Goal: Transaction & Acquisition: Register for event/course

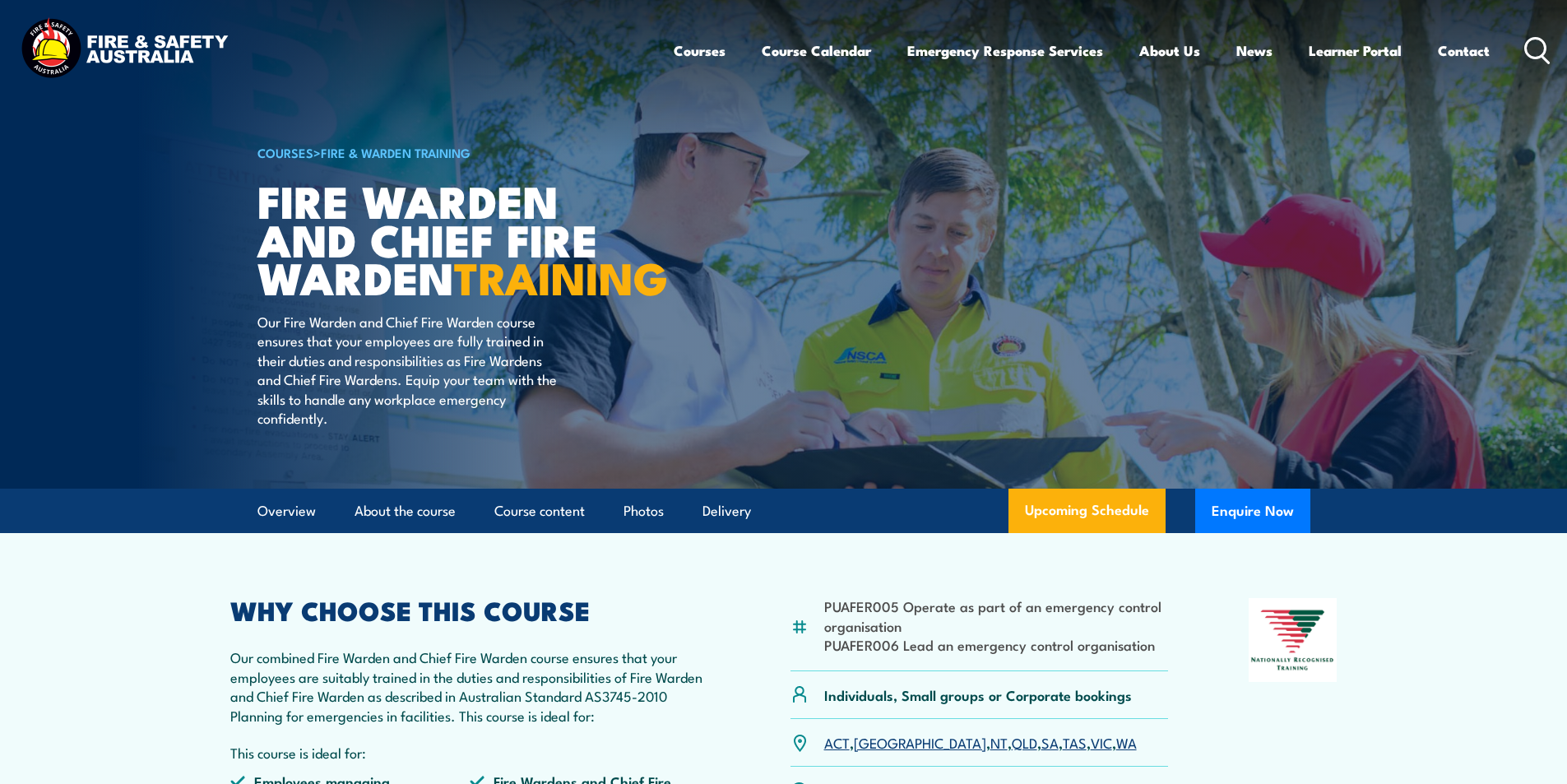
click at [1532, 40] on icon at bounding box center [1537, 50] width 26 height 27
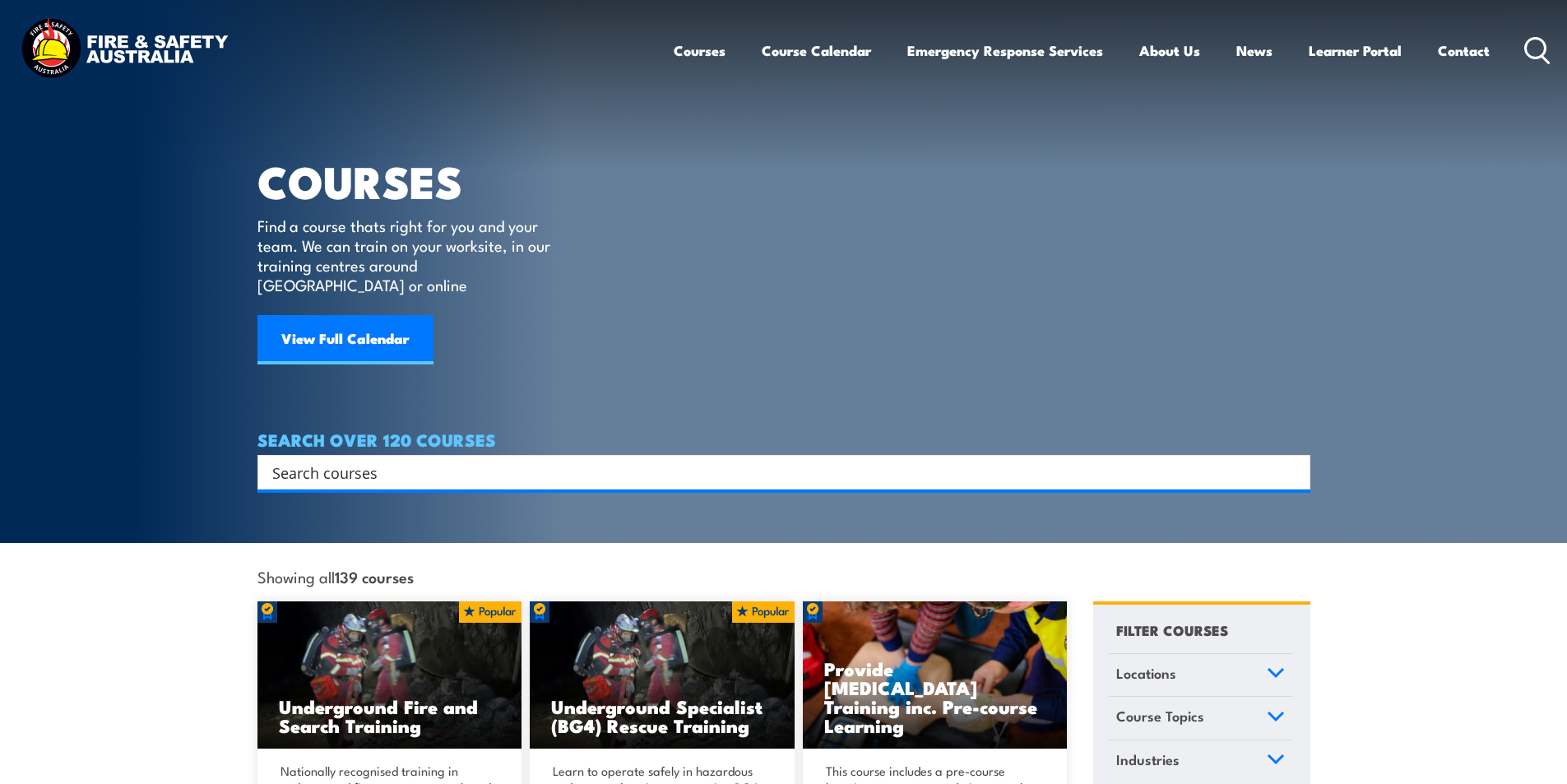
click at [360, 459] on input "Search input" at bounding box center [773, 471] width 1002 height 24
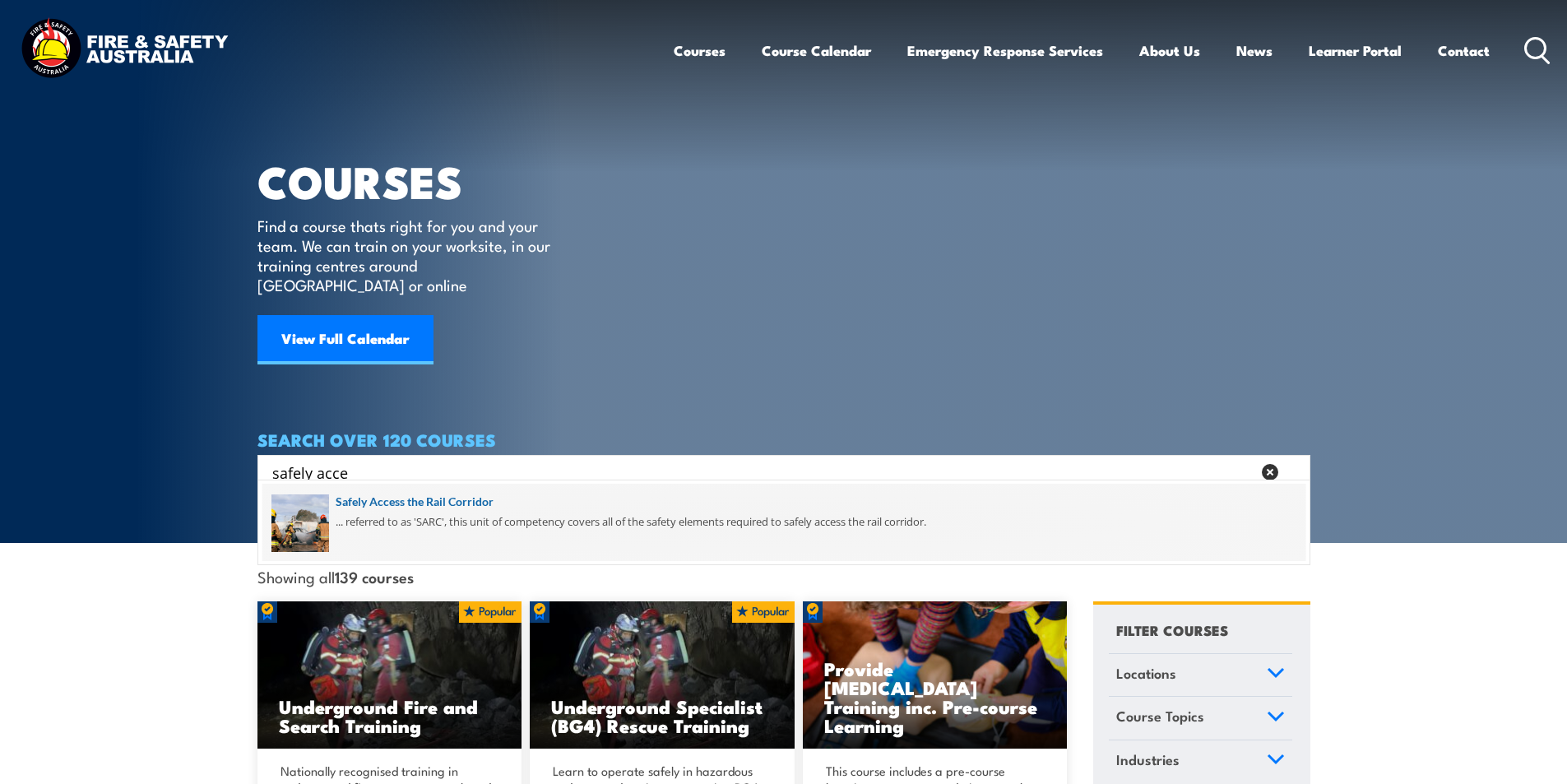
type input "safely acce"
click at [465, 502] on span at bounding box center [784, 522] width 1043 height 77
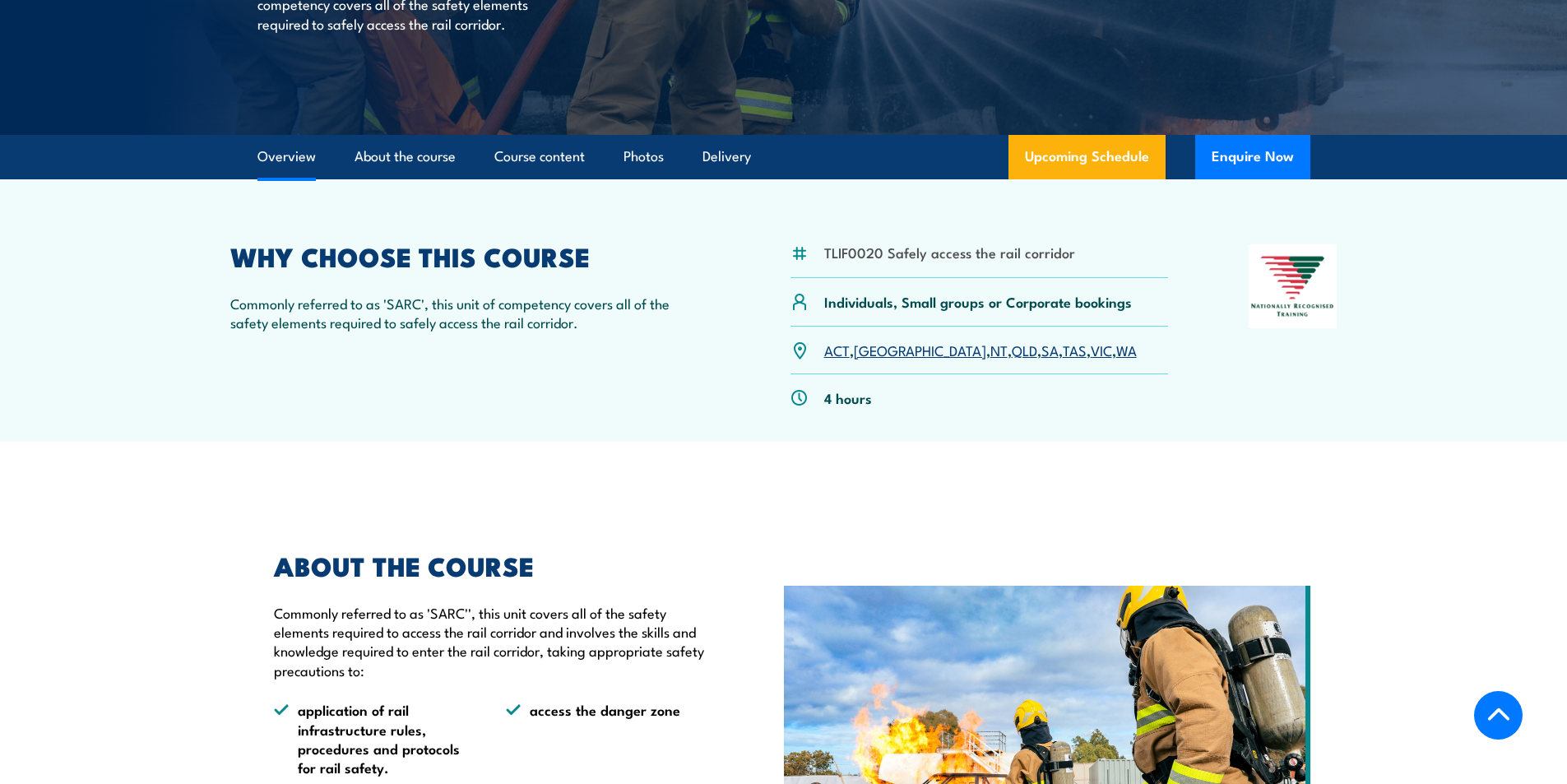
scroll to position [411, 0]
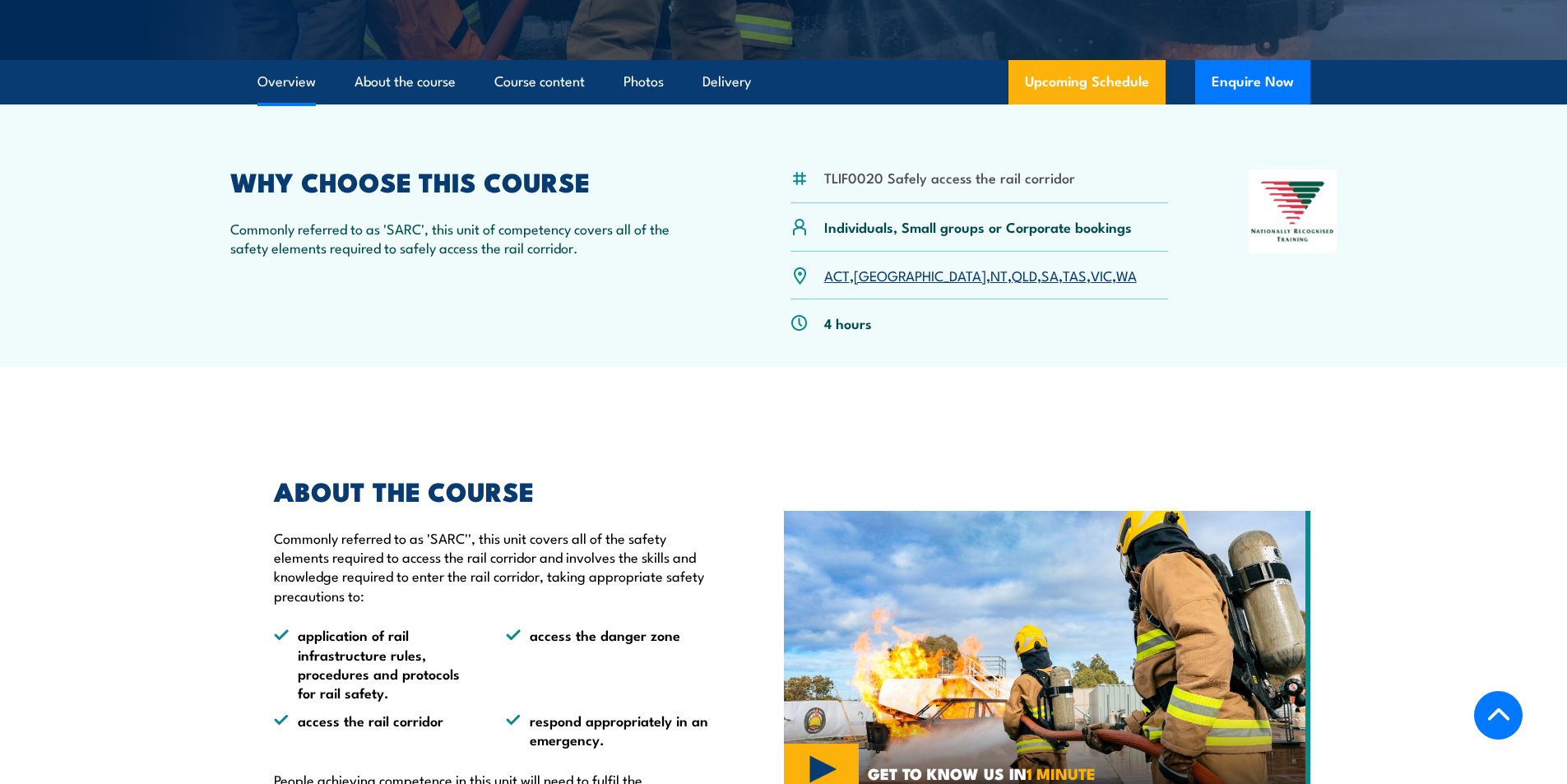
click at [1012, 275] on link "QLD" at bounding box center [1025, 274] width 25 height 20
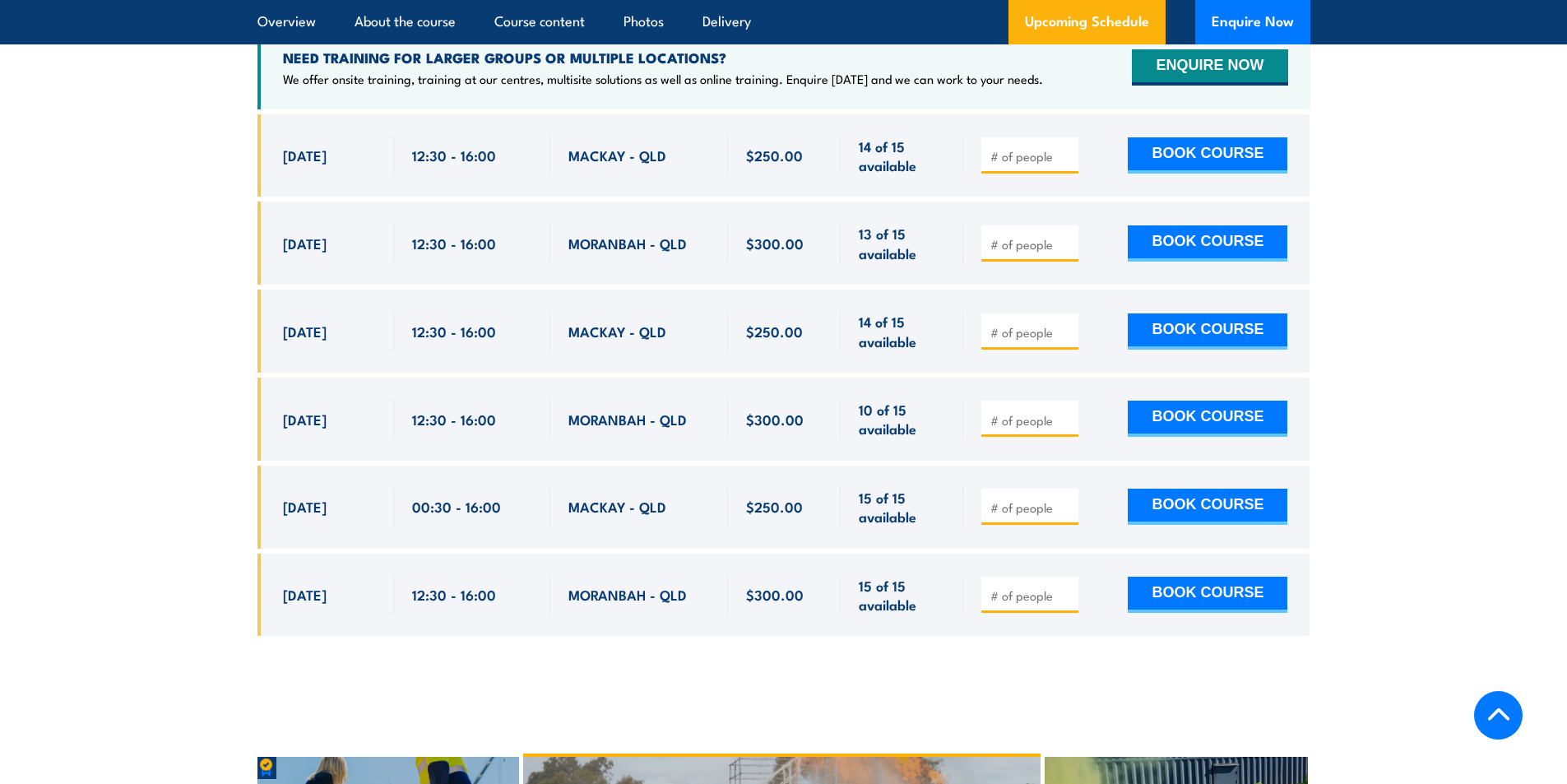
scroll to position [2638, 0]
click at [1032, 587] on input "number" at bounding box center [1031, 595] width 82 height 17
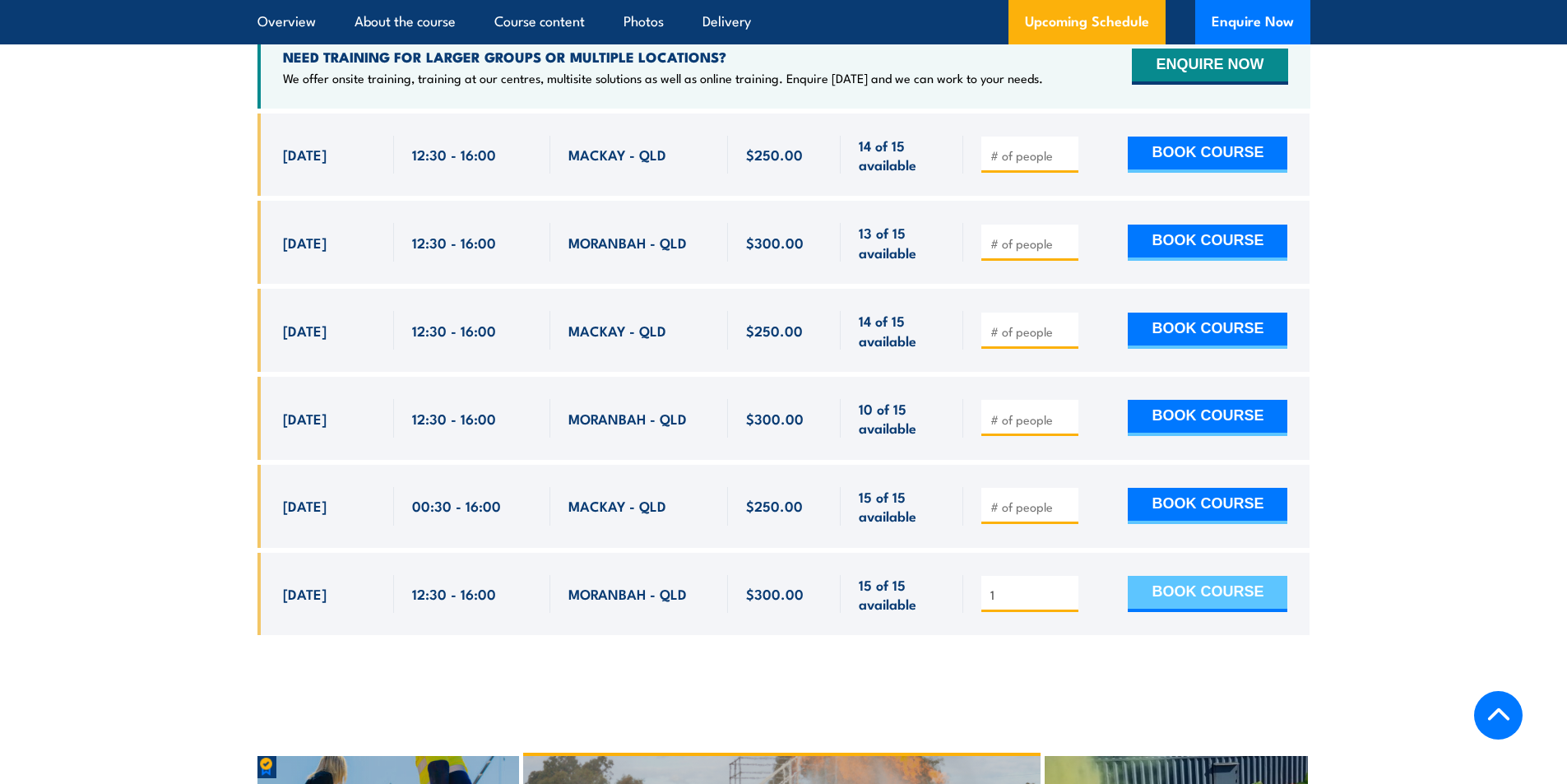
type input "1"
click at [1189, 576] on button "BOOK COURSE" at bounding box center [1207, 593] width 160 height 36
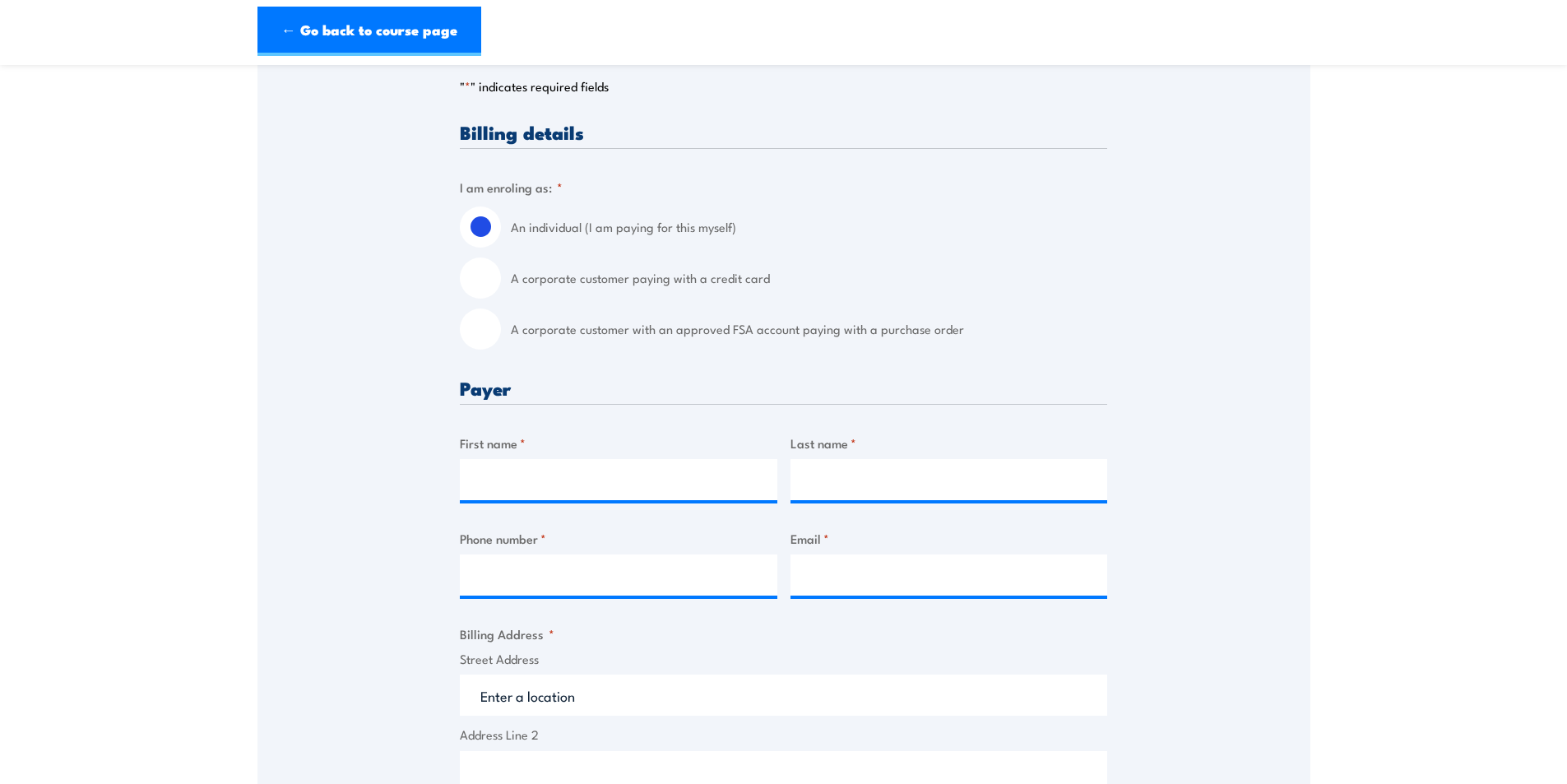
scroll to position [411, 0]
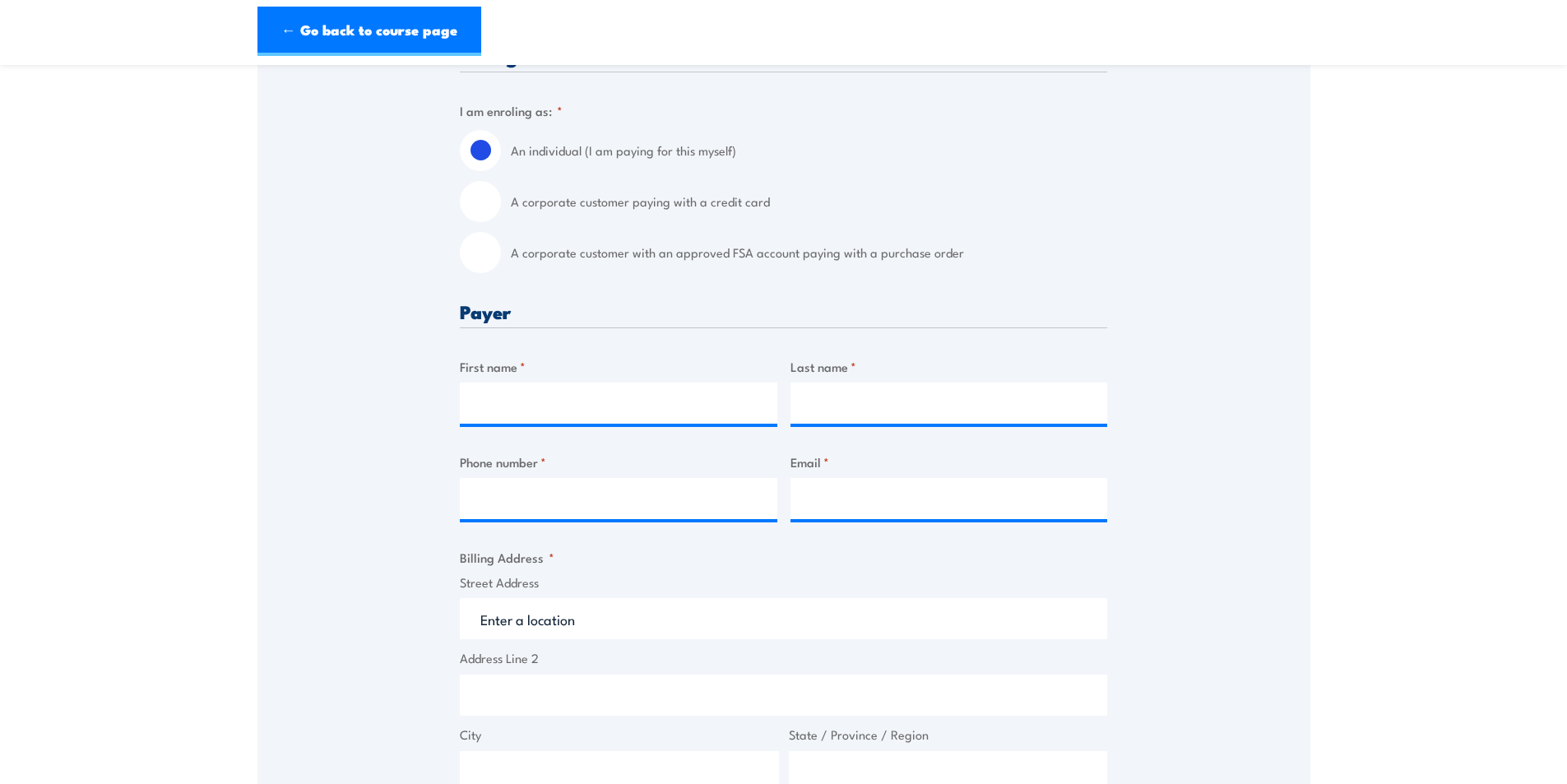
click at [484, 266] on input "A corporate customer with an approved FSA account paying with a purchase order" at bounding box center [480, 252] width 41 height 41
radio input "true"
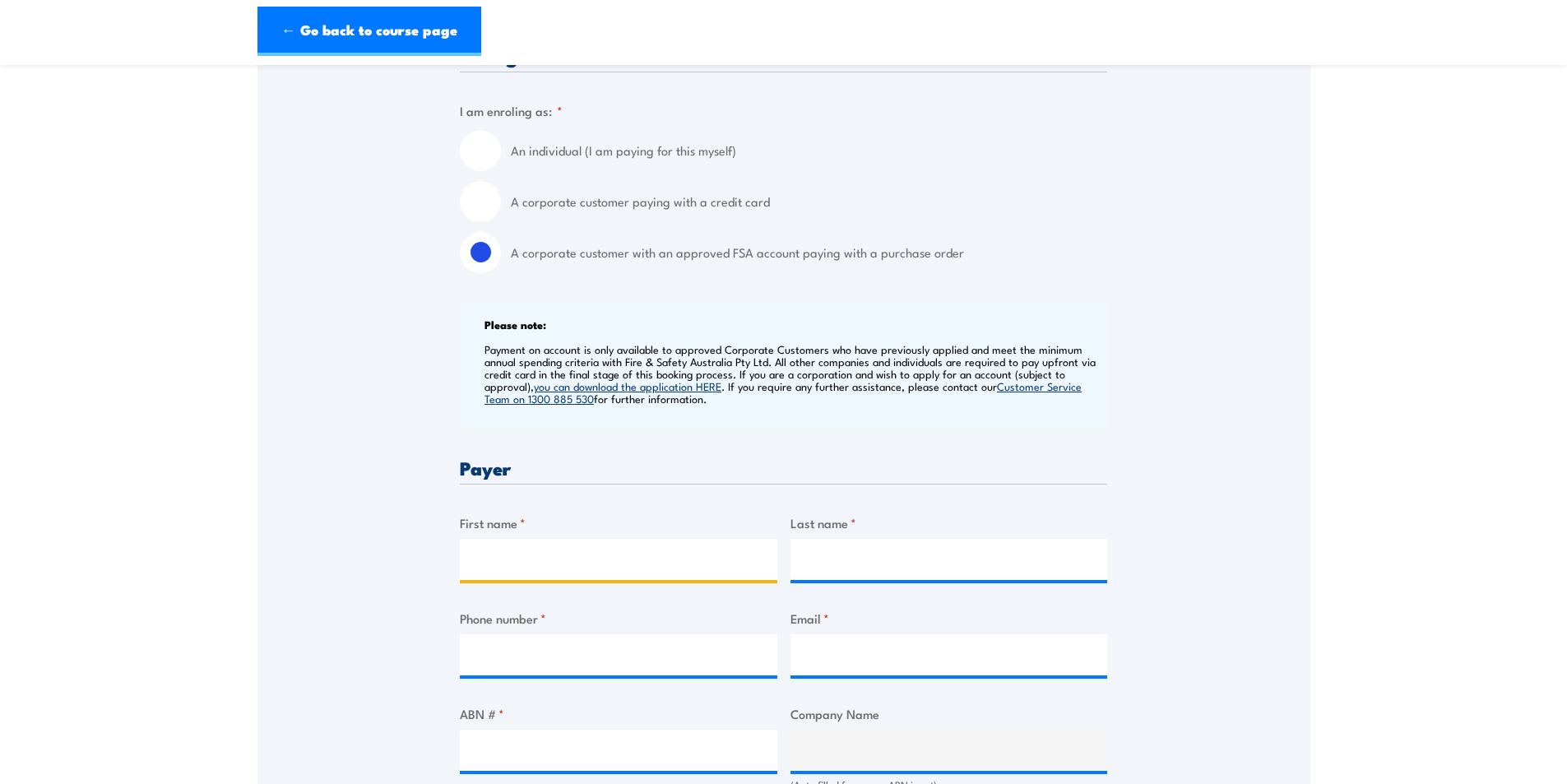
click at [539, 560] on input "First name *" at bounding box center [618, 559] width 317 height 41
type input "[PERSON_NAME]"
type input "Walker"
type input "0749404354"
type input "BMATrainingBookingFormInbox@bhp.com"
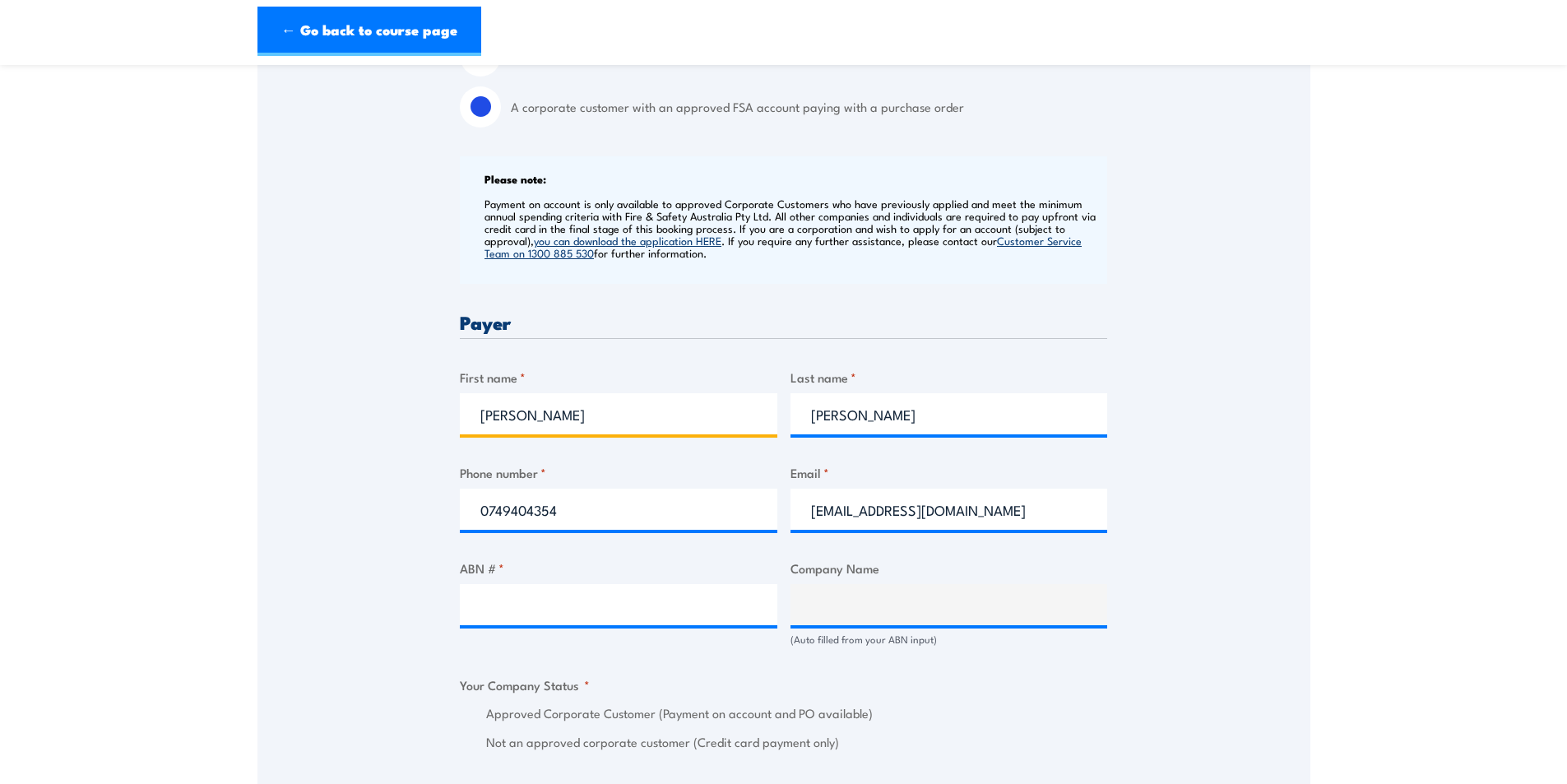
scroll to position [740, 0]
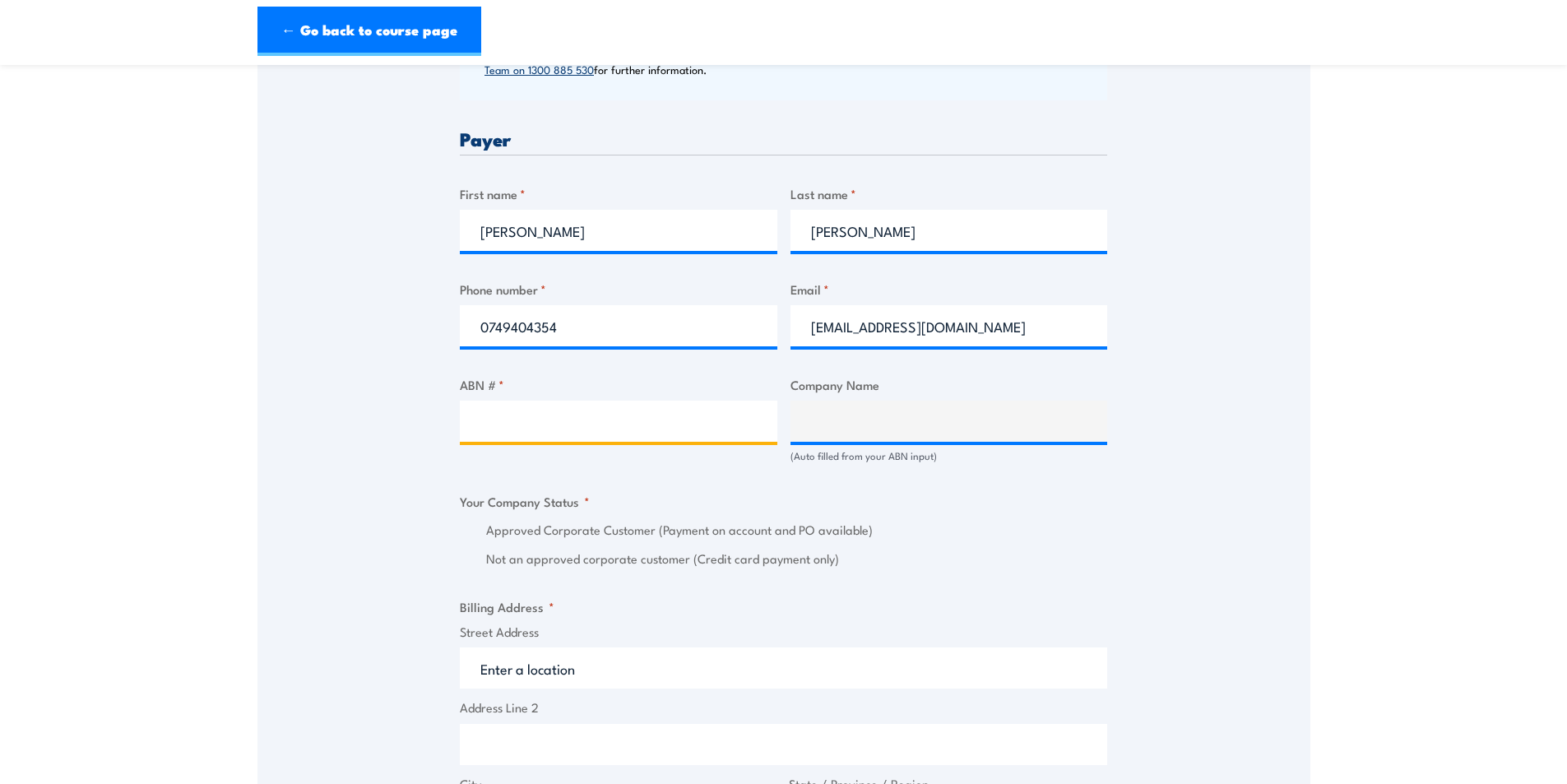
click at [532, 418] on input "ABN # *" at bounding box center [618, 421] width 317 height 41
type input "67096412752"
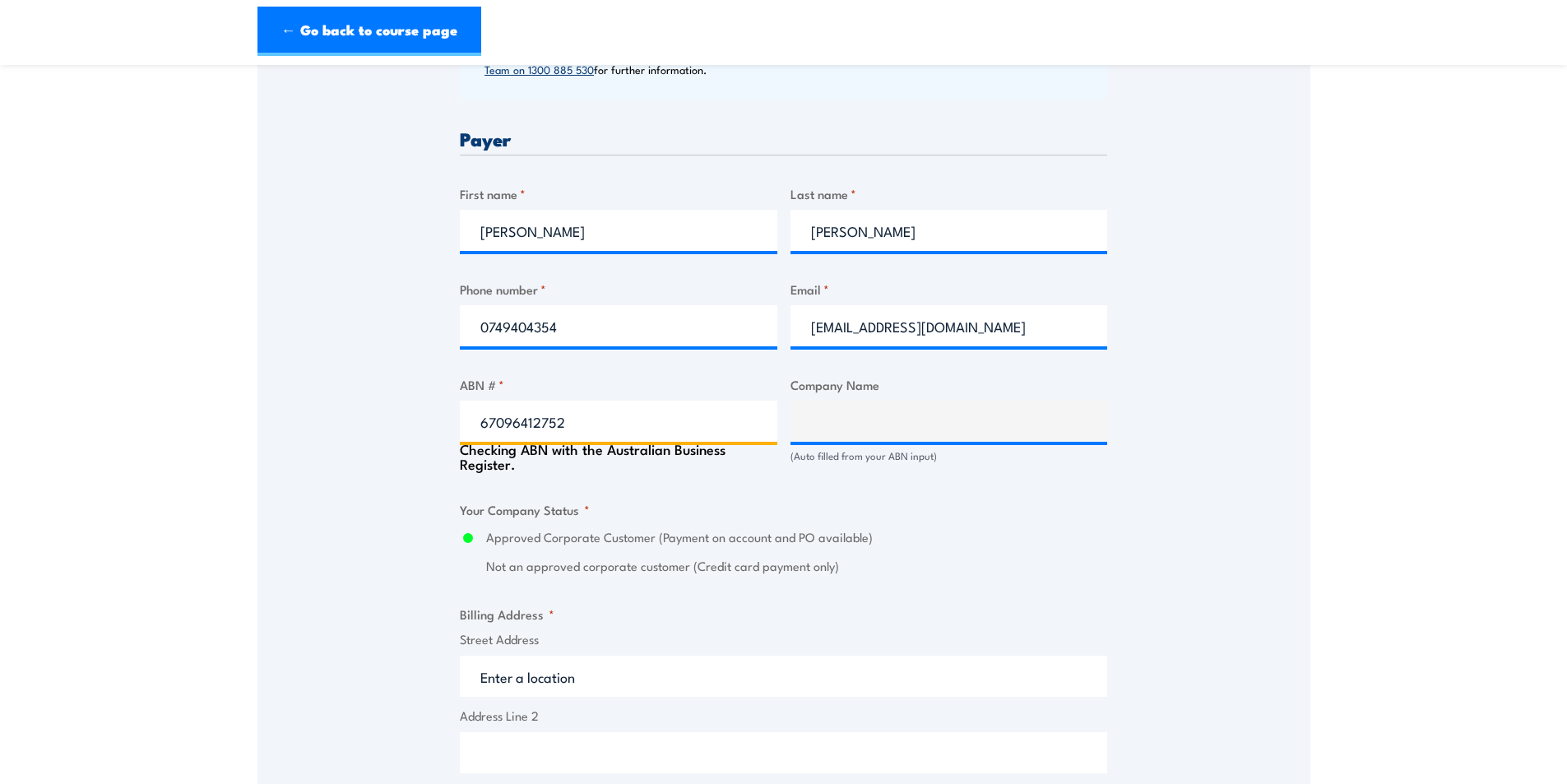
type input "BM ALLIANCE COAL OPERATIONS PTY LIMITED"
radio input "true"
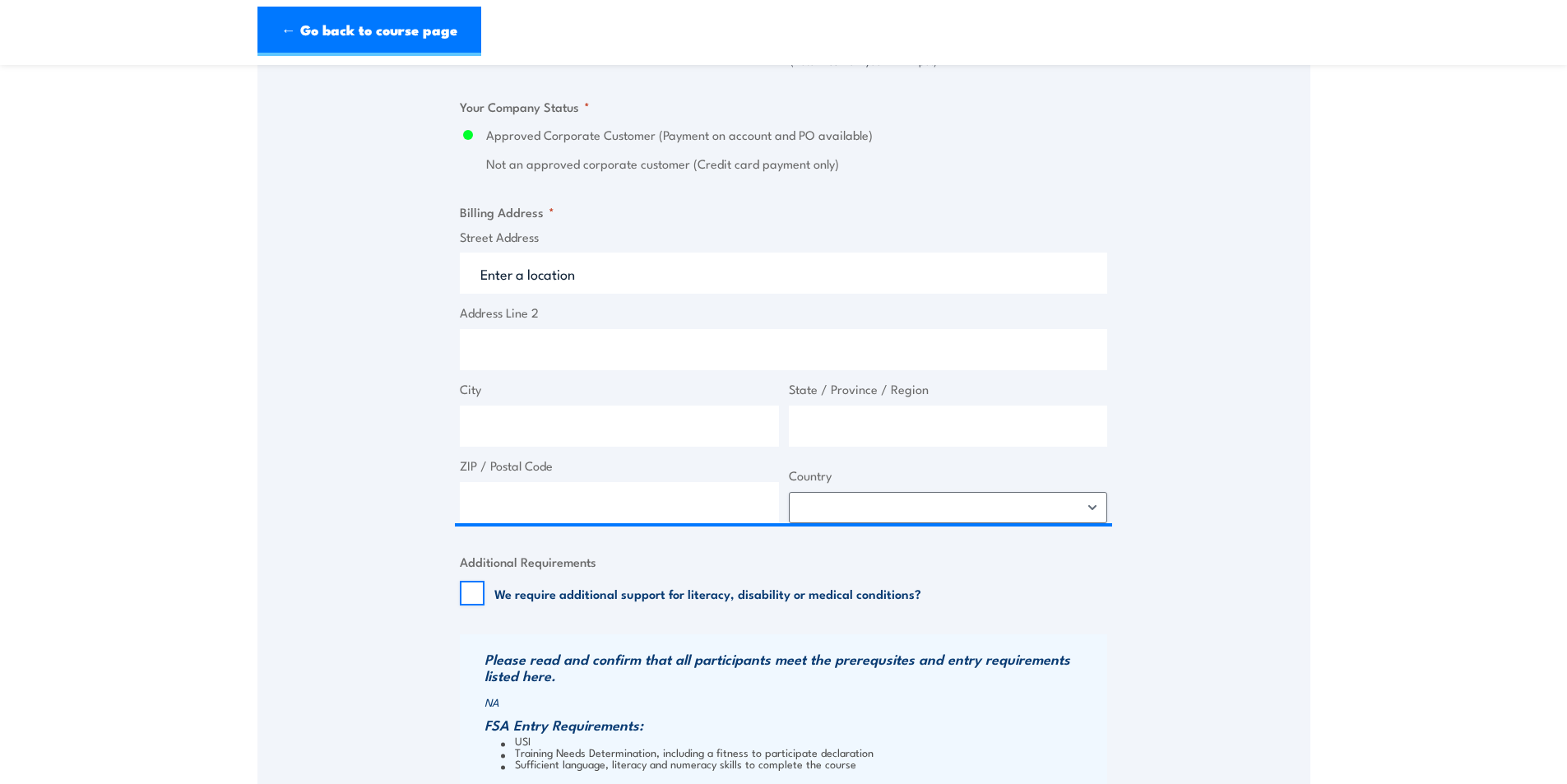
scroll to position [1151, 0]
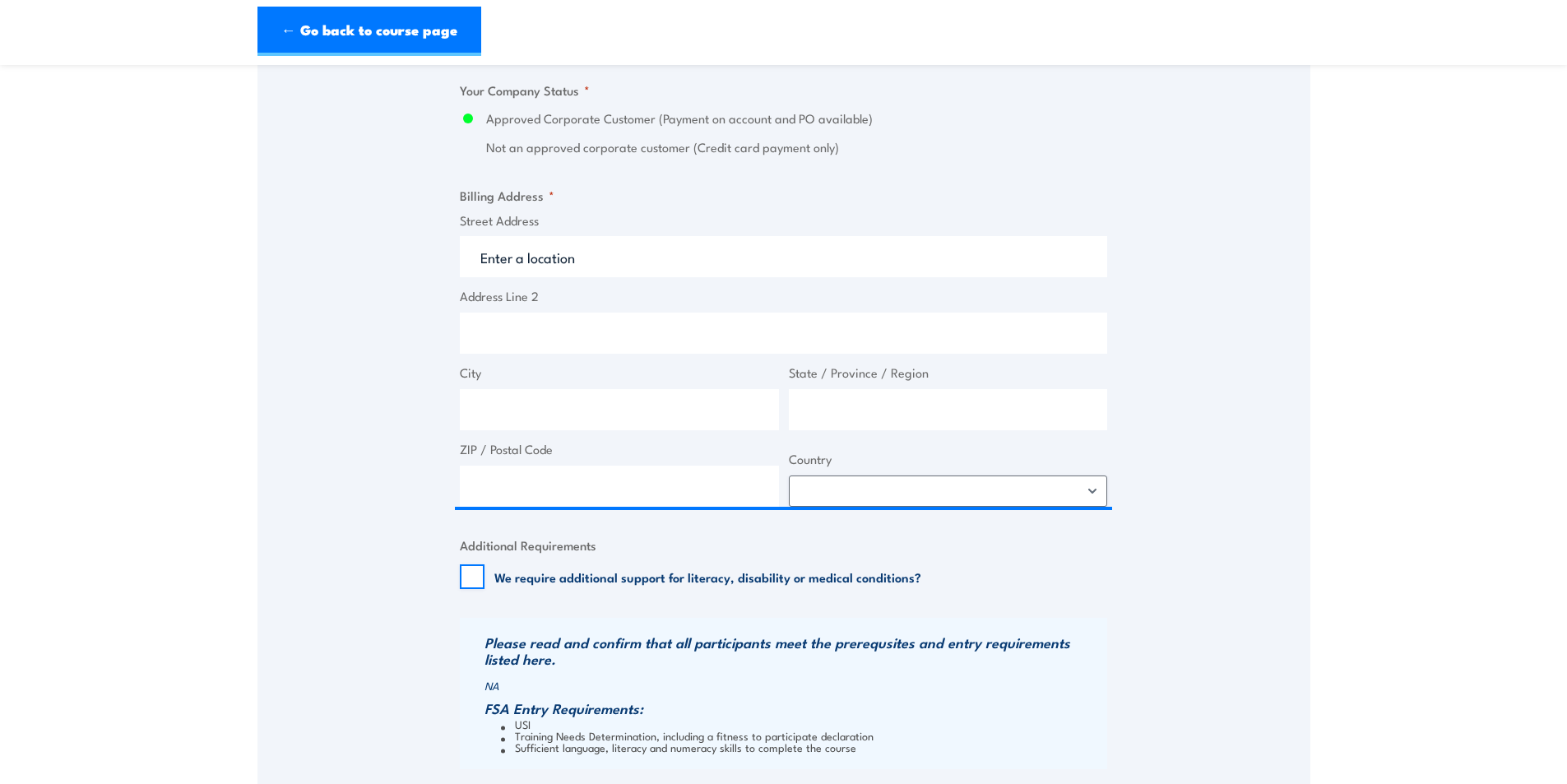
type input "67096412752"
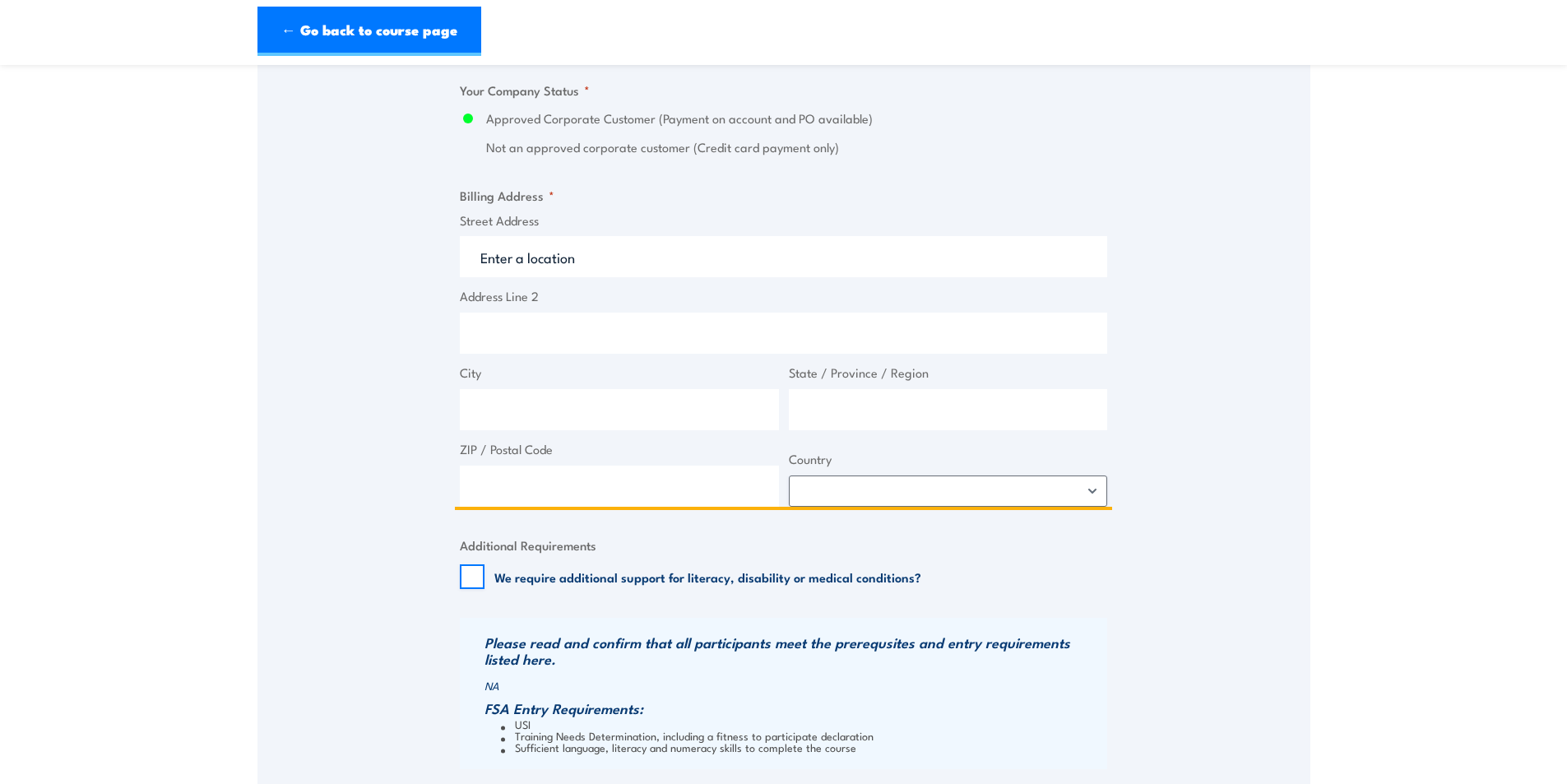
click at [520, 263] on input "Street Address" at bounding box center [783, 256] width 647 height 41
type input "GPO Box 1389"
type input "Brisbane"
type input "[GEOGRAPHIC_DATA]"
type input "4001"
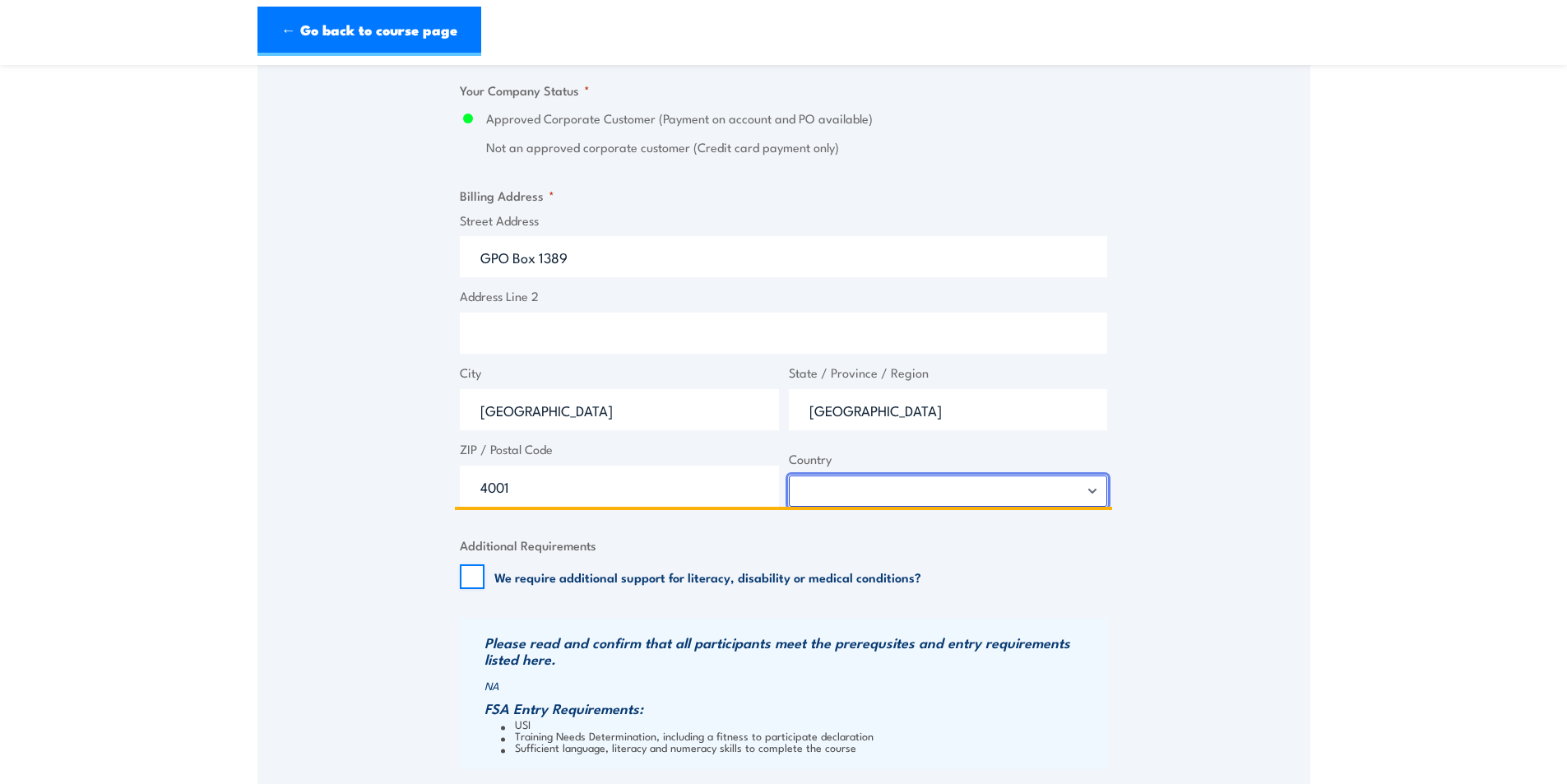
select select "Australia"
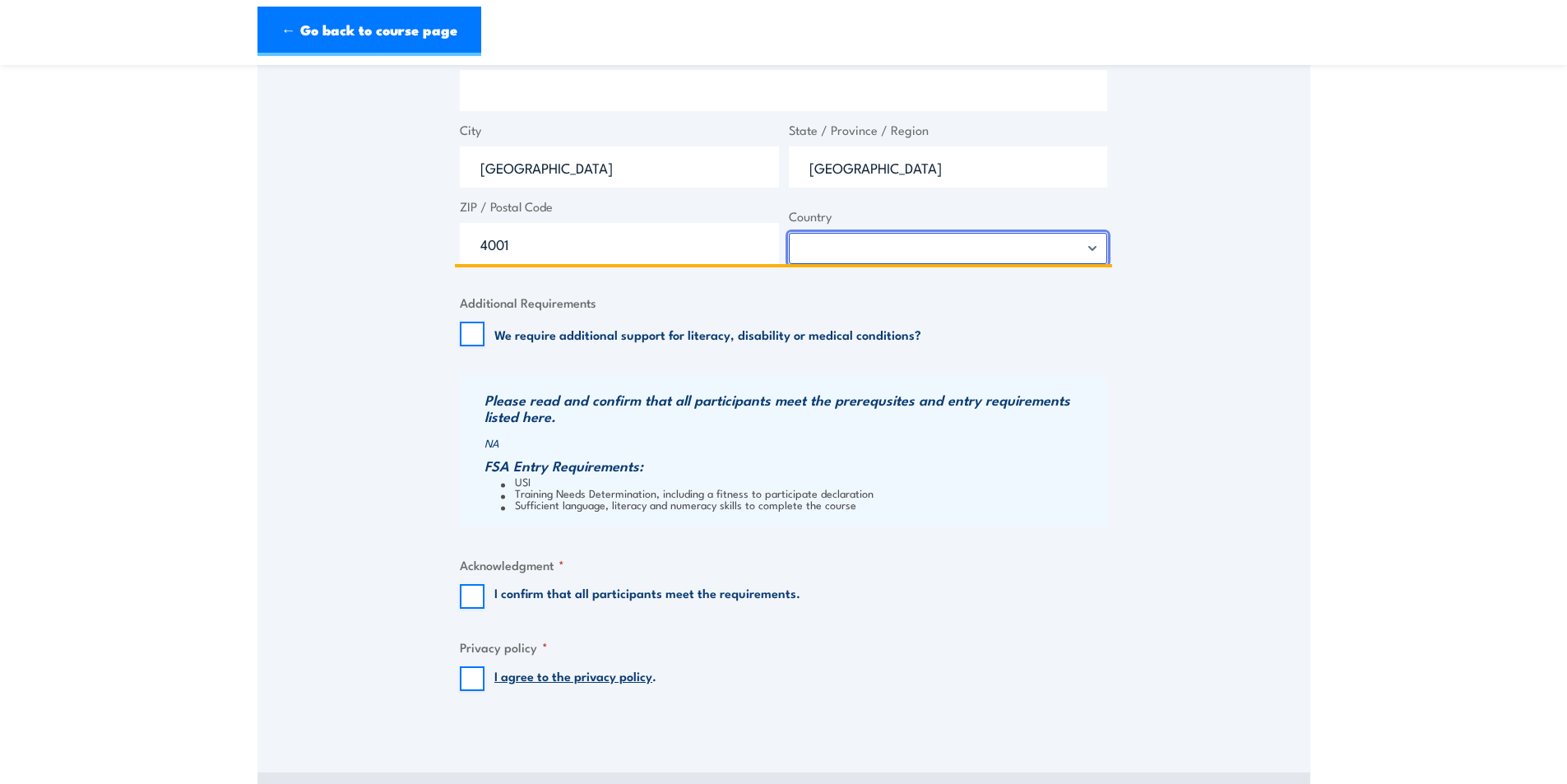
scroll to position [1562, 0]
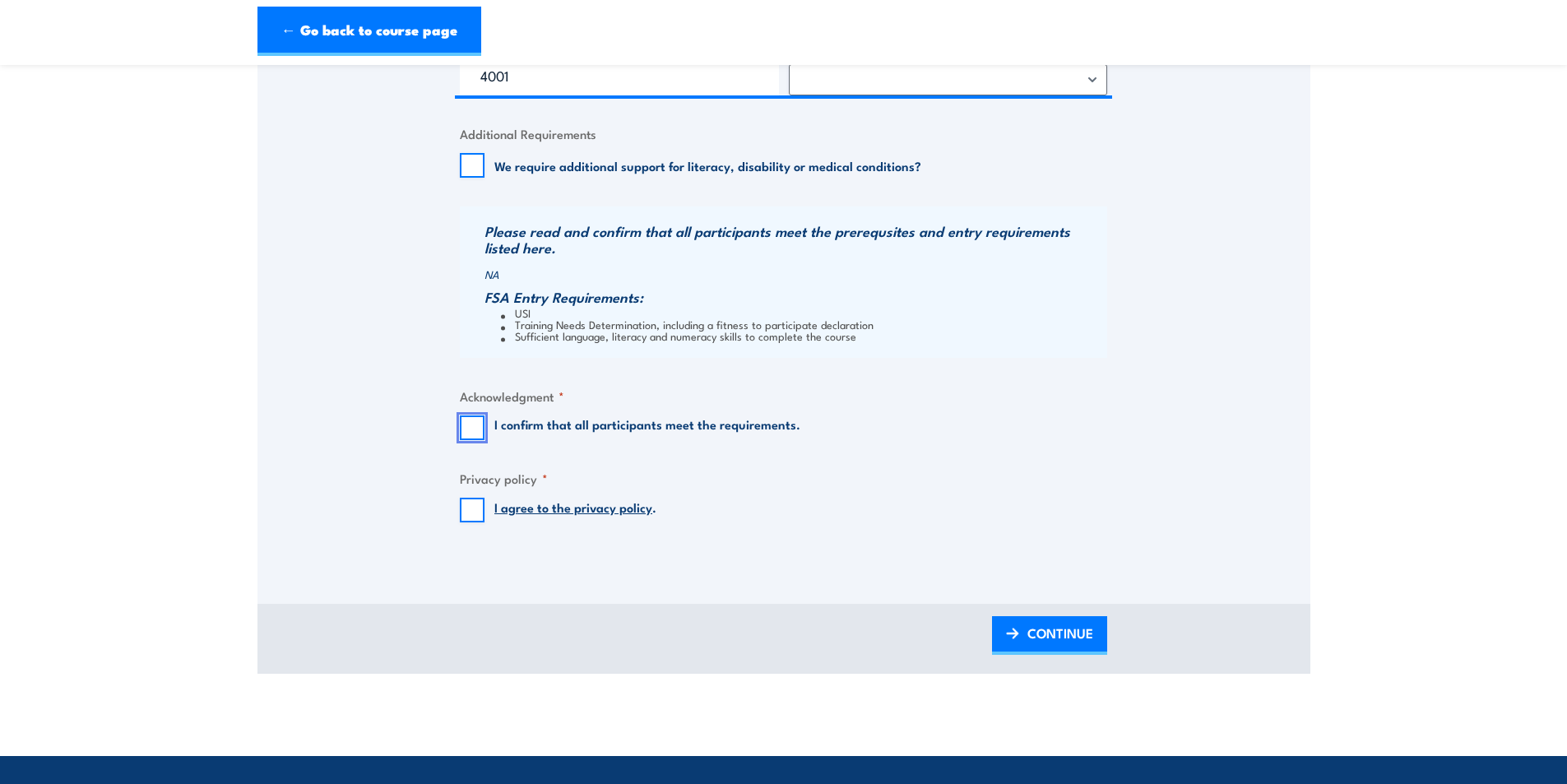
click at [479, 423] on input "I confirm that all participants meet the requirements." at bounding box center [471, 427] width 24 height 24
checkbox input "true"
click at [465, 505] on input "I agree to the privacy policy ." at bounding box center [471, 510] width 24 height 24
checkbox input "true"
click at [1055, 633] on span "CONTINUE" at bounding box center [1061, 633] width 66 height 44
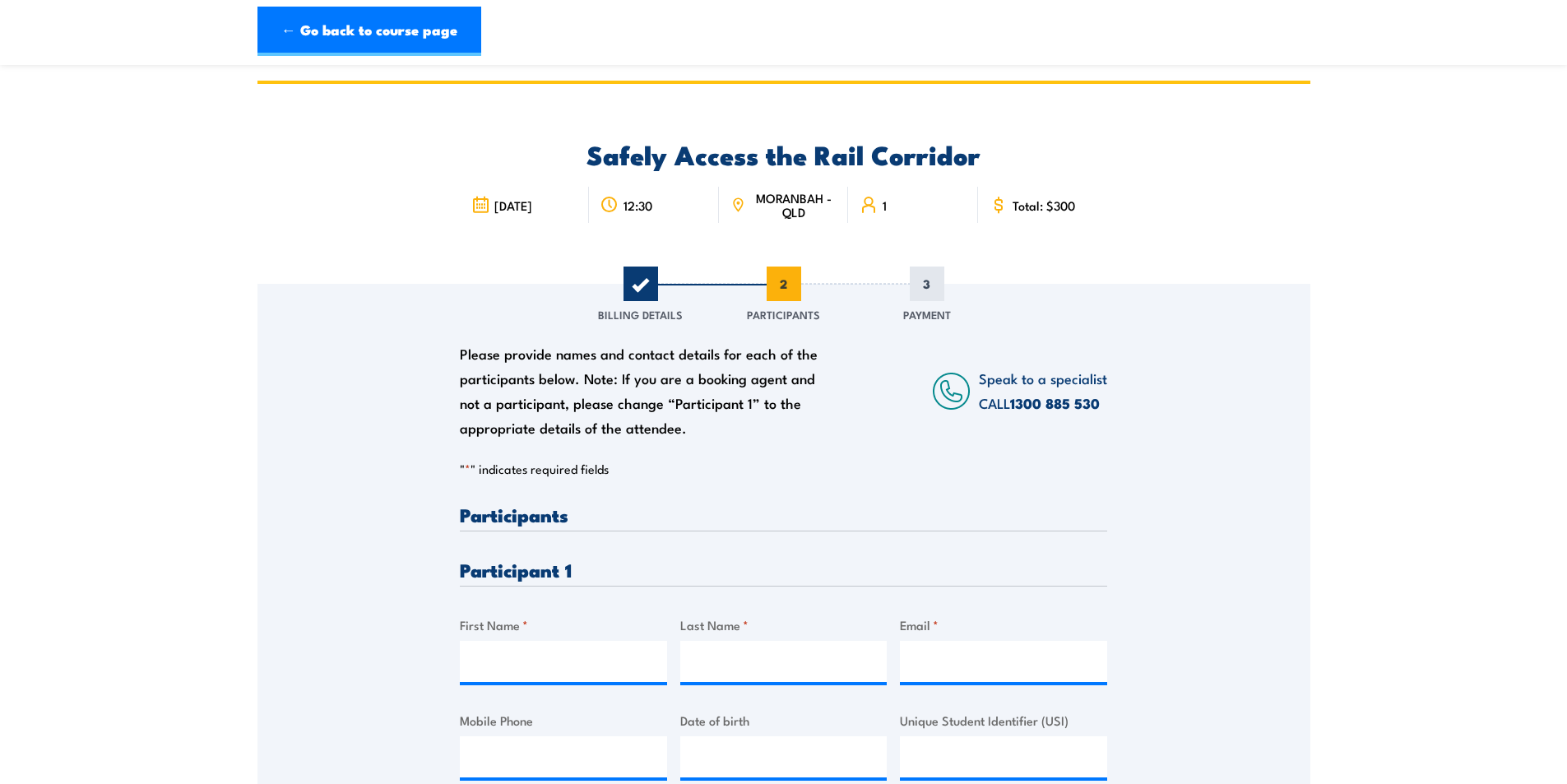
scroll to position [0, 0]
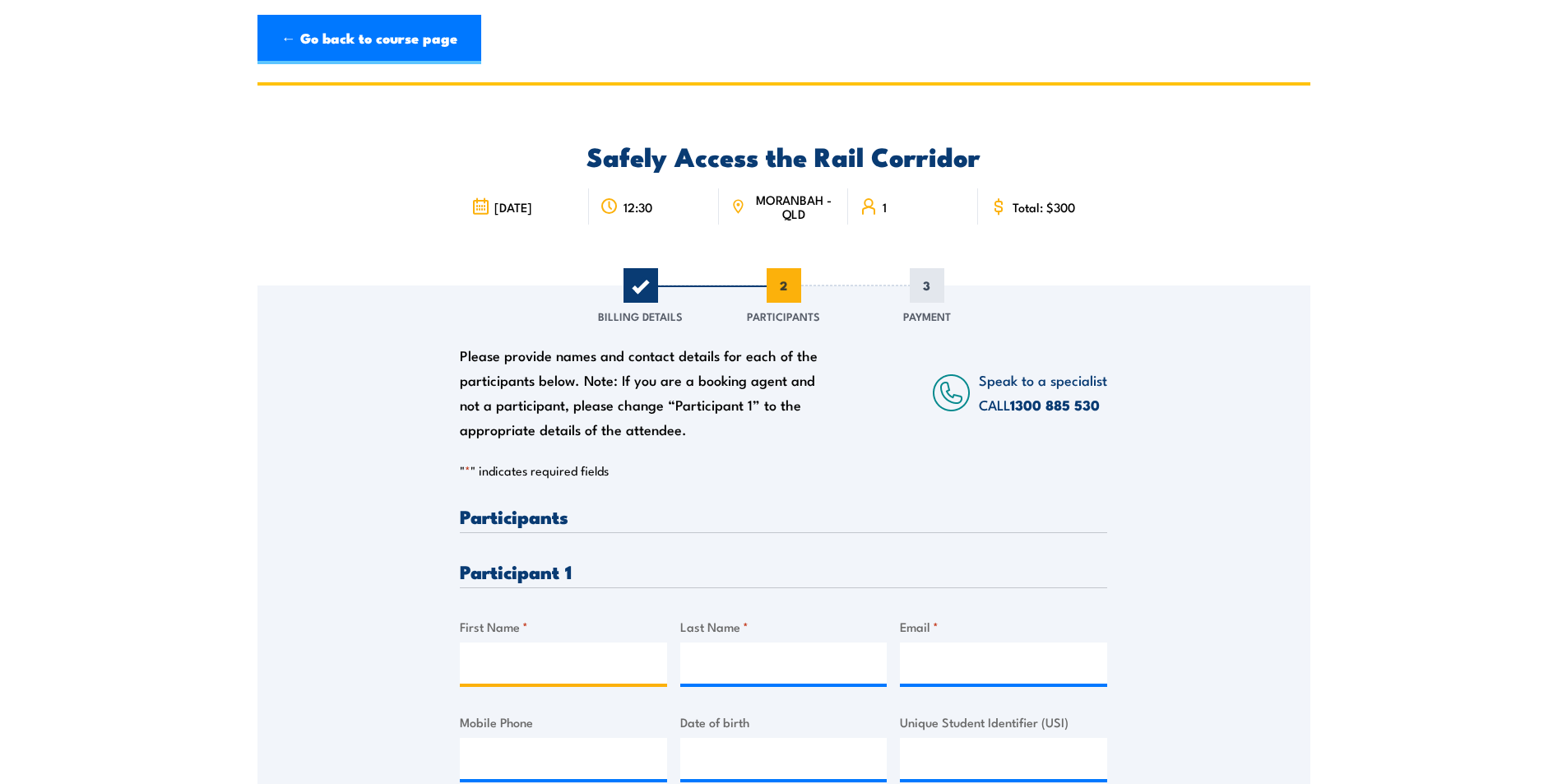
click at [501, 667] on input "First Name *" at bounding box center [563, 663] width 208 height 41
type input "Jordan"
type input "Stein"
paste input "jordanstein55@hotmail.com"
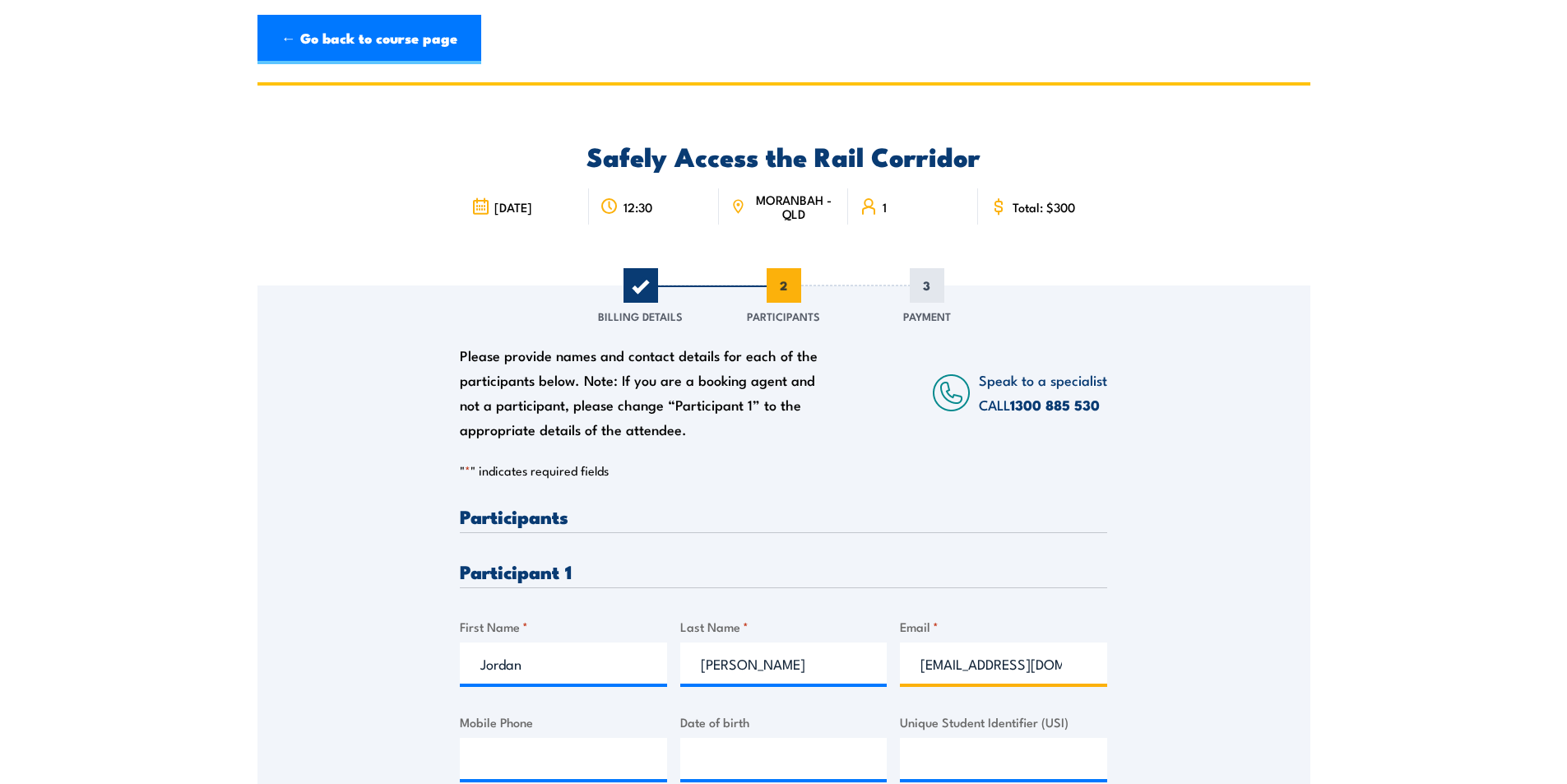
scroll to position [0, 28]
type input "jordanstein55@hotmail.com"
click at [526, 757] on input "Mobile Phone" at bounding box center [563, 758] width 208 height 41
click at [751, 755] on input "__/__/____" at bounding box center [784, 758] width 208 height 41
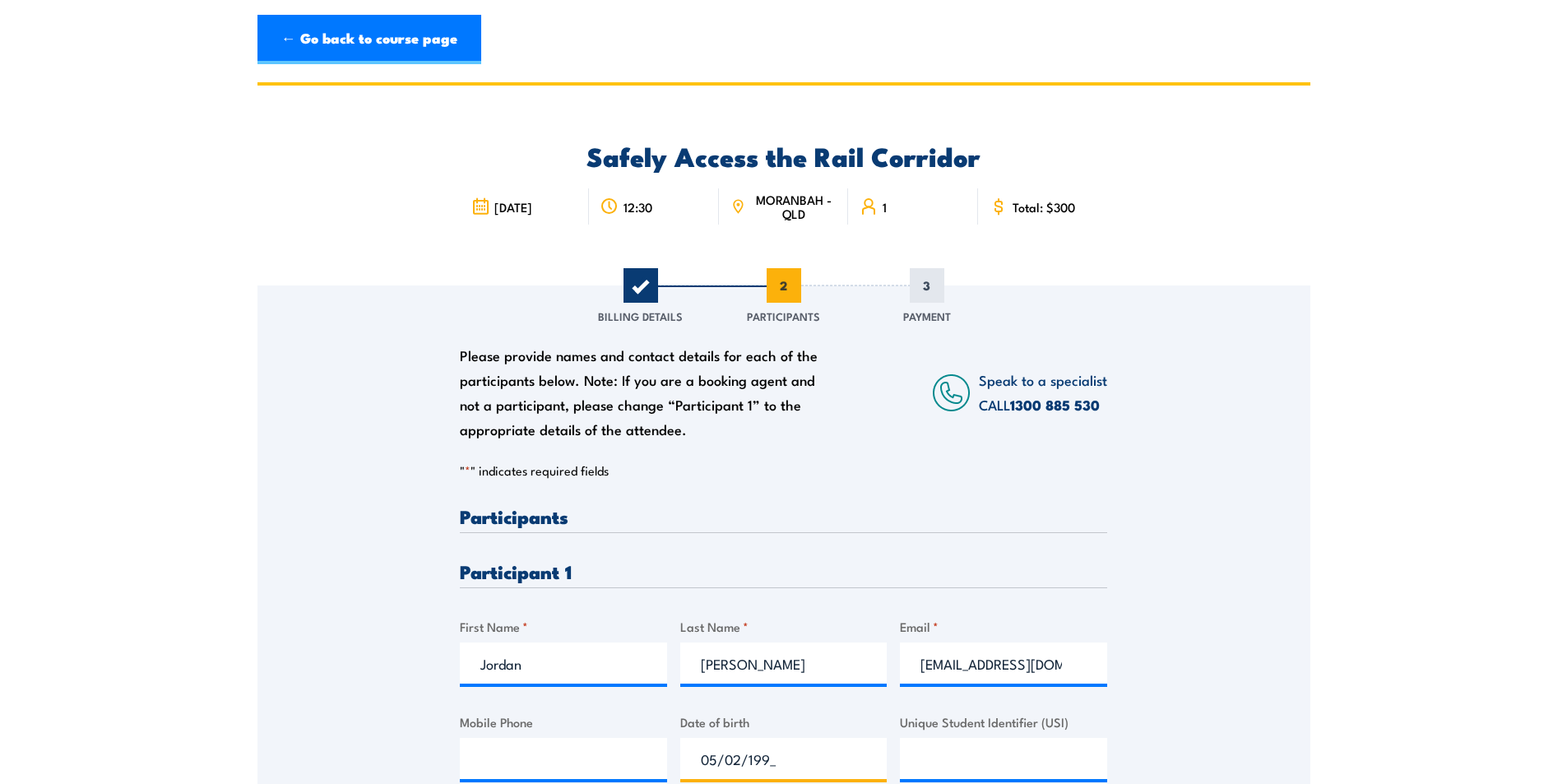
type input "05/02/1995"
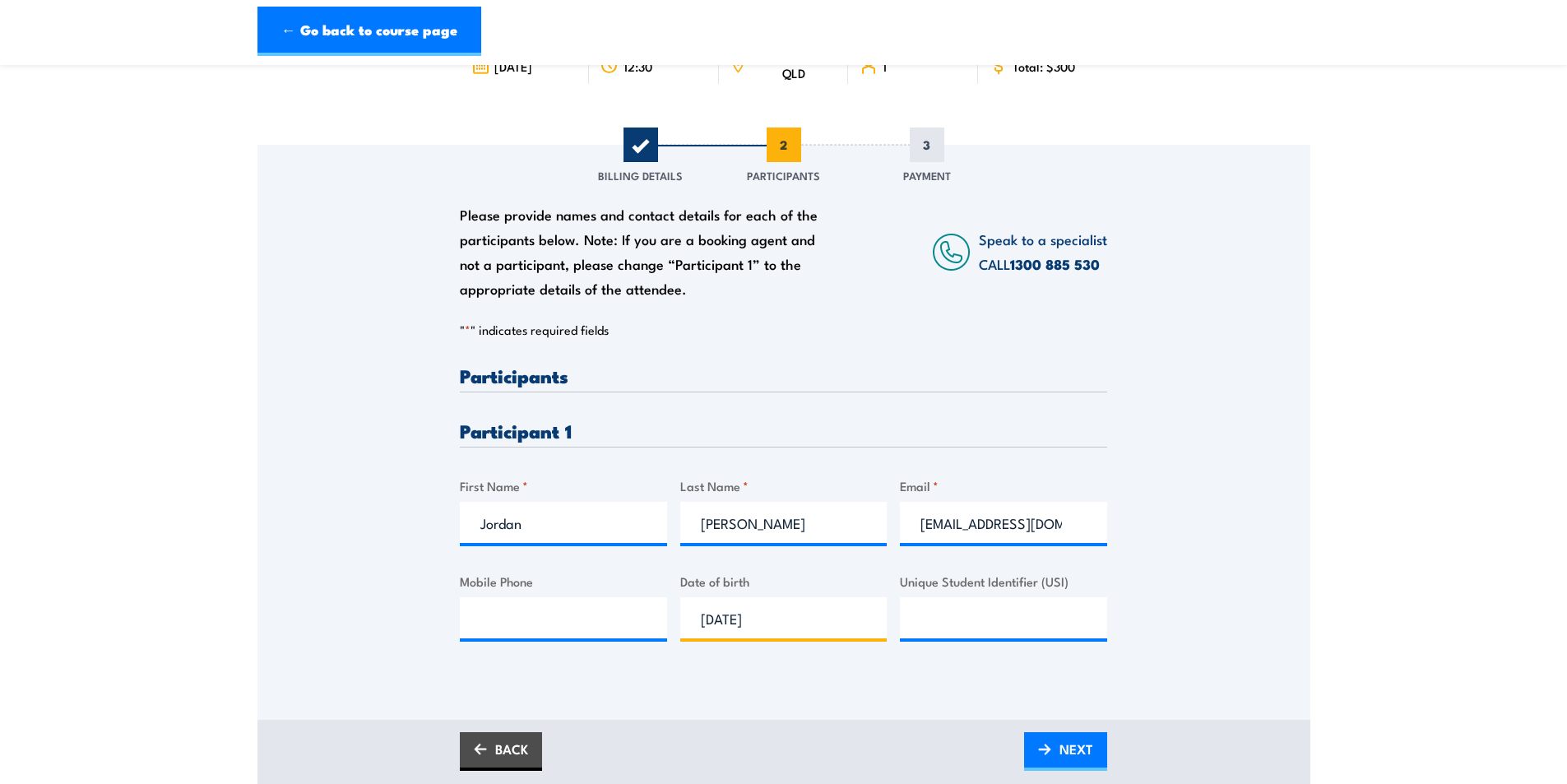
scroll to position [329, 0]
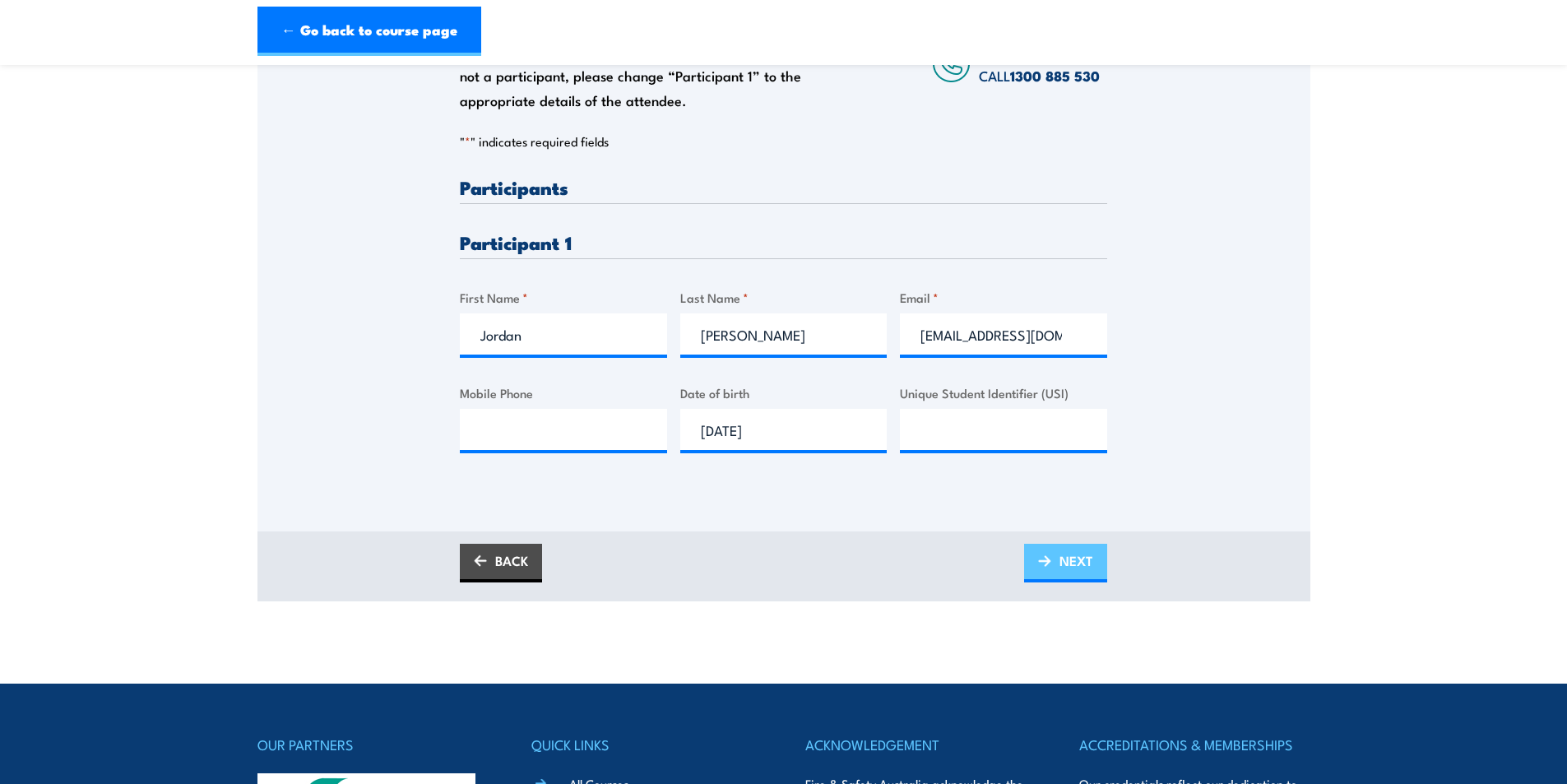
click at [1087, 554] on span "NEXT" at bounding box center [1076, 561] width 33 height 44
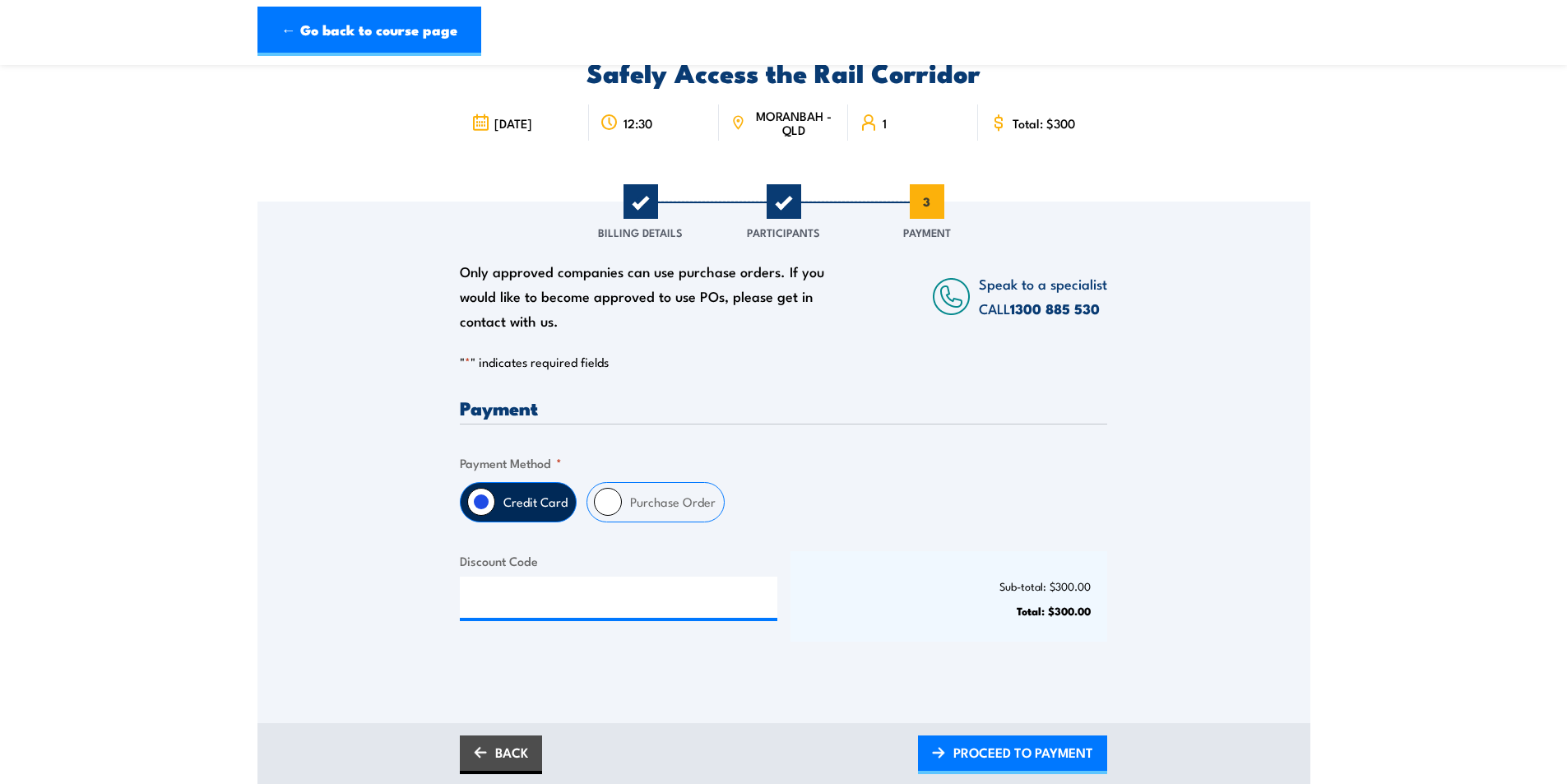
scroll to position [0, 0]
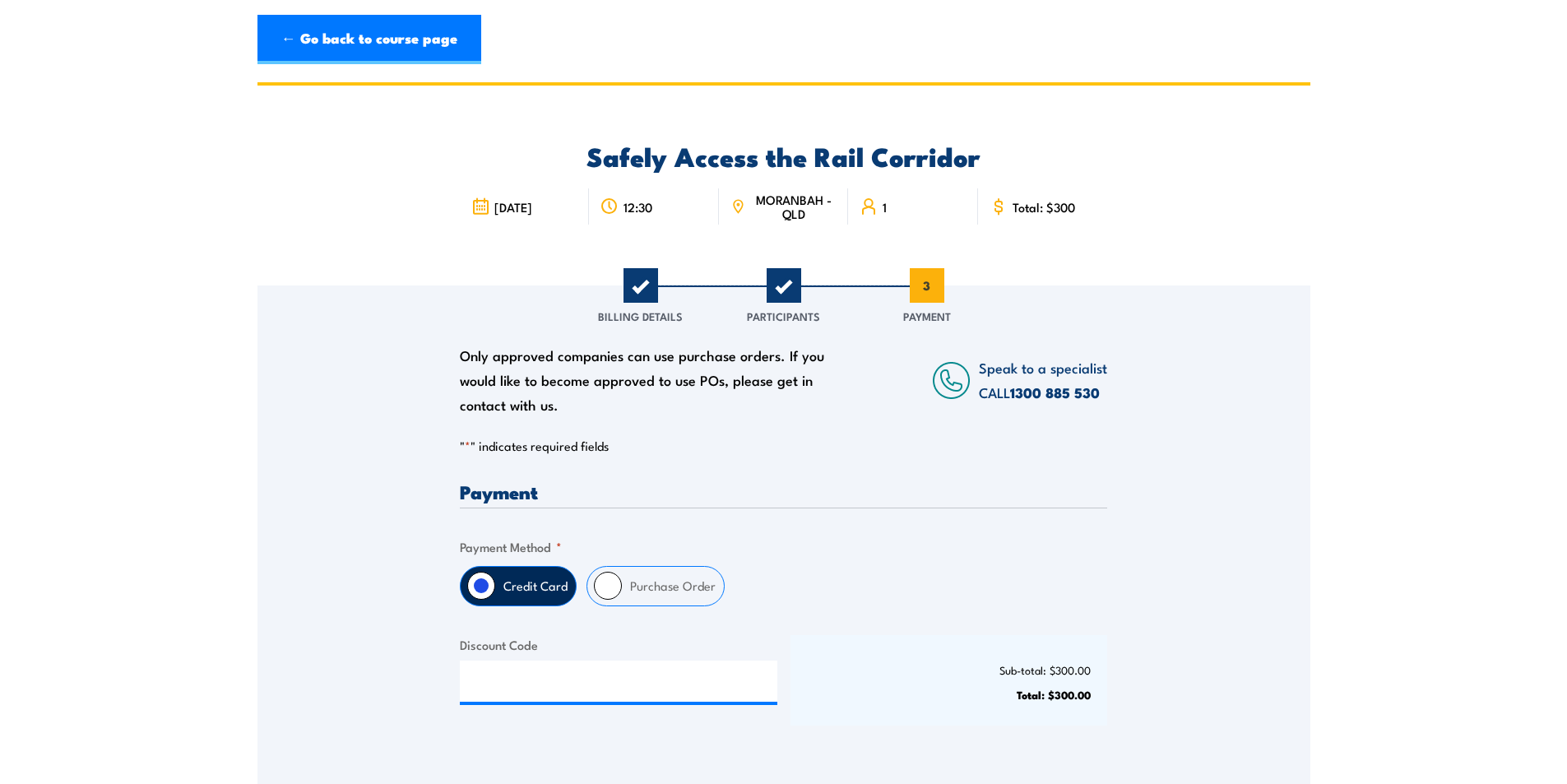
click at [630, 580] on label "Purchase Order" at bounding box center [673, 586] width 102 height 38
click at [622, 580] on input "Purchase Order" at bounding box center [608, 585] width 28 height 28
radio input "true"
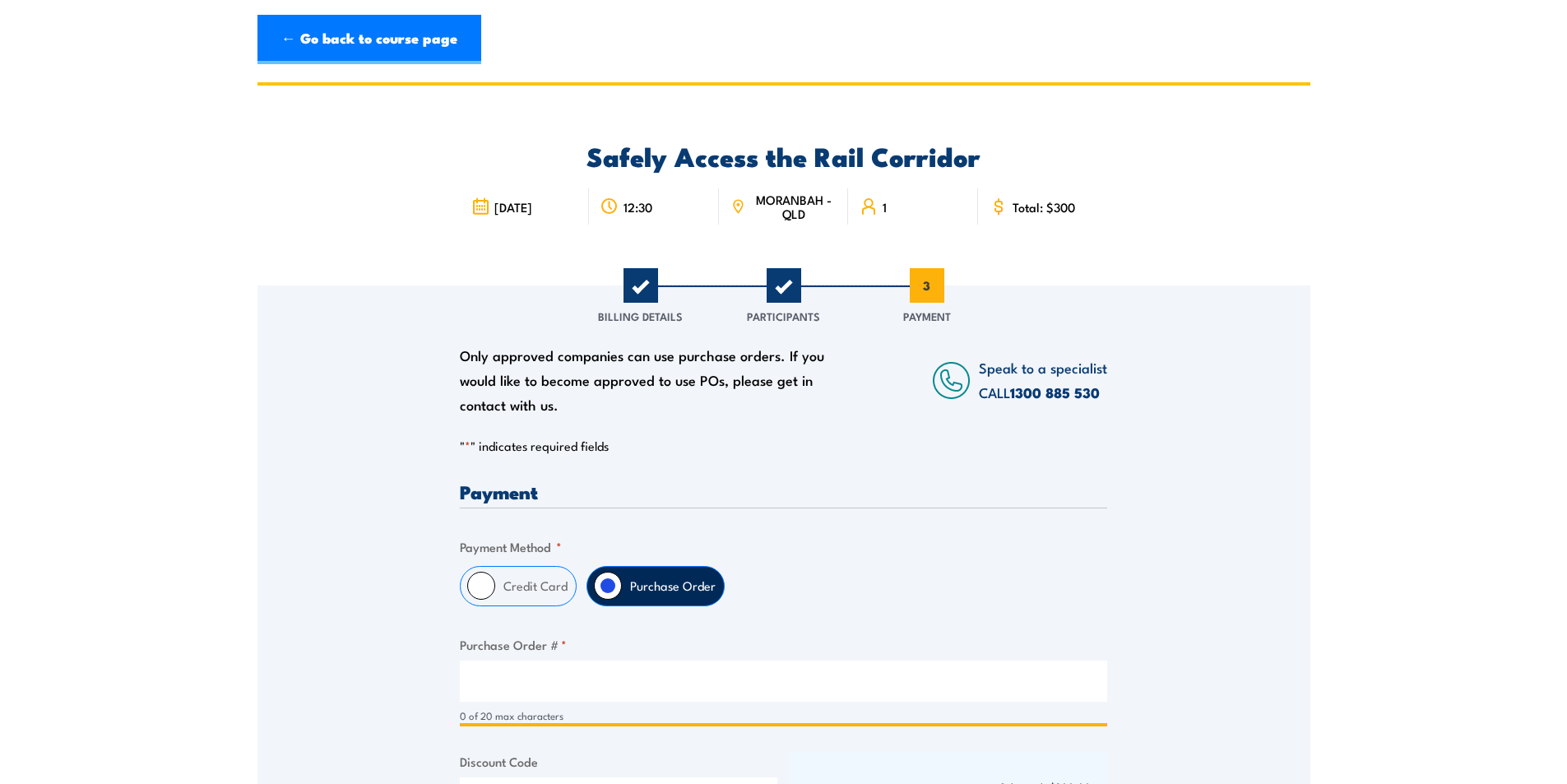
click at [552, 694] on input "Purchase Order # *" at bounding box center [783, 680] width 647 height 41
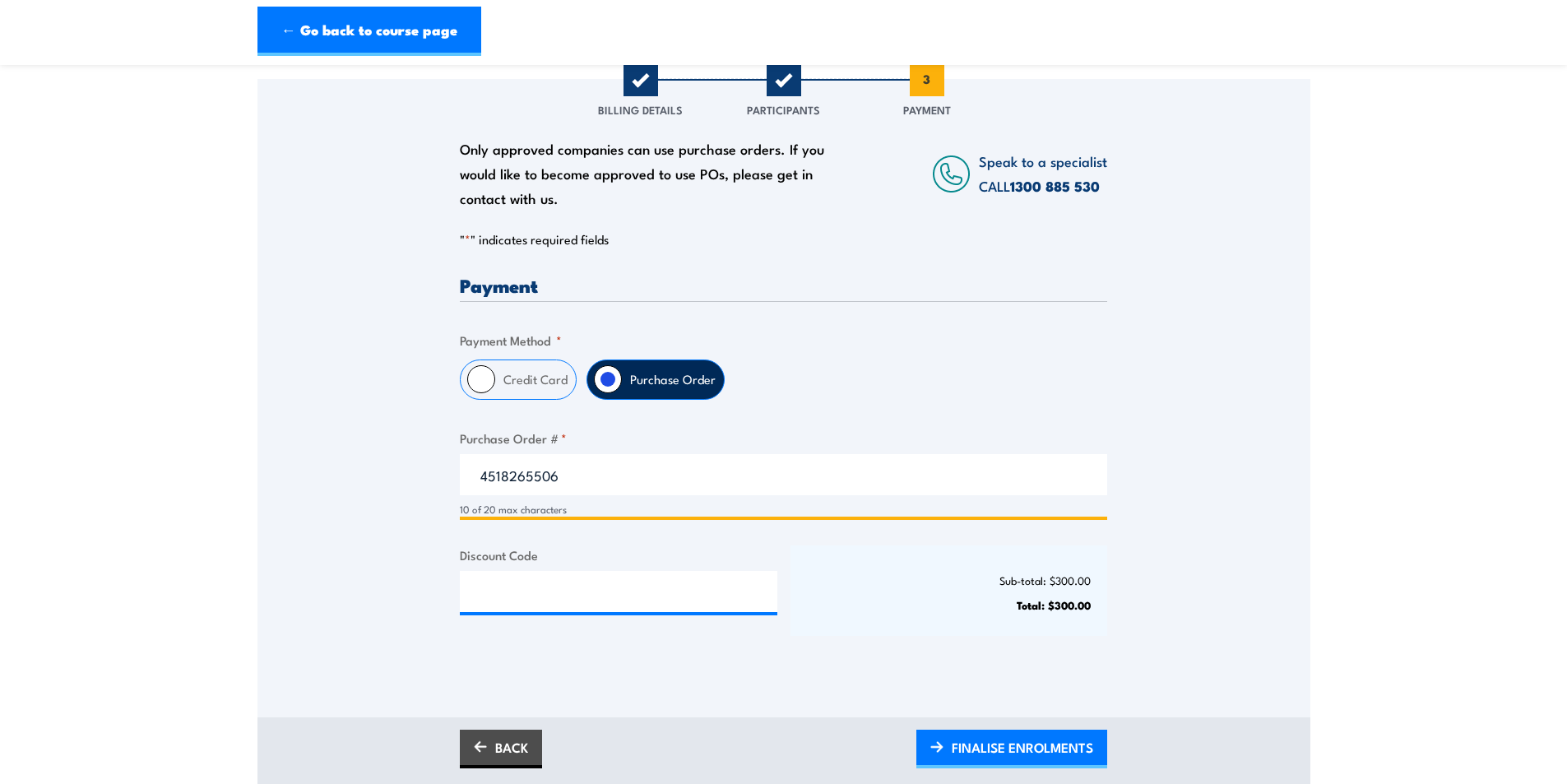
scroll to position [329, 0]
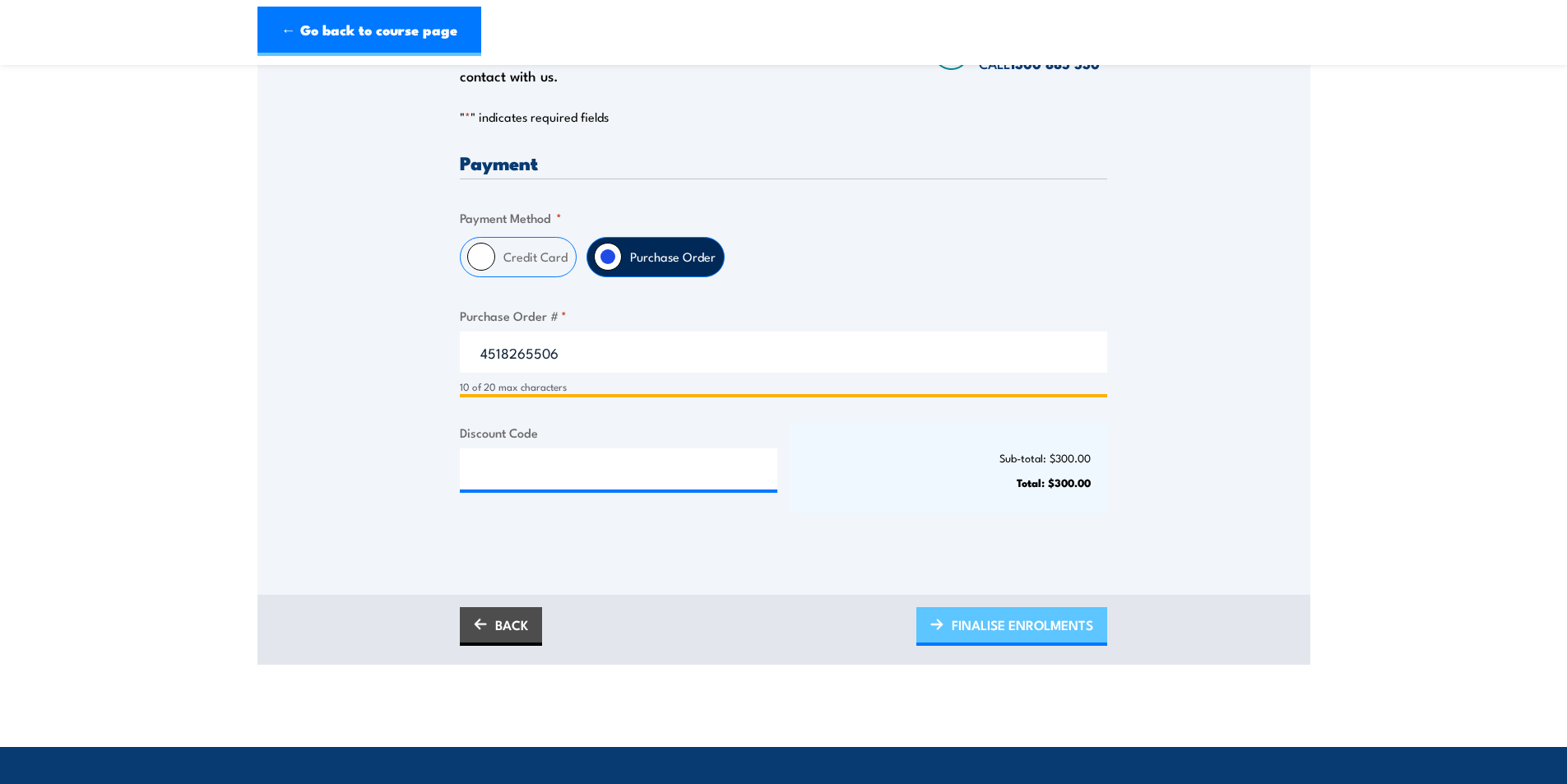
type input "4518265506"
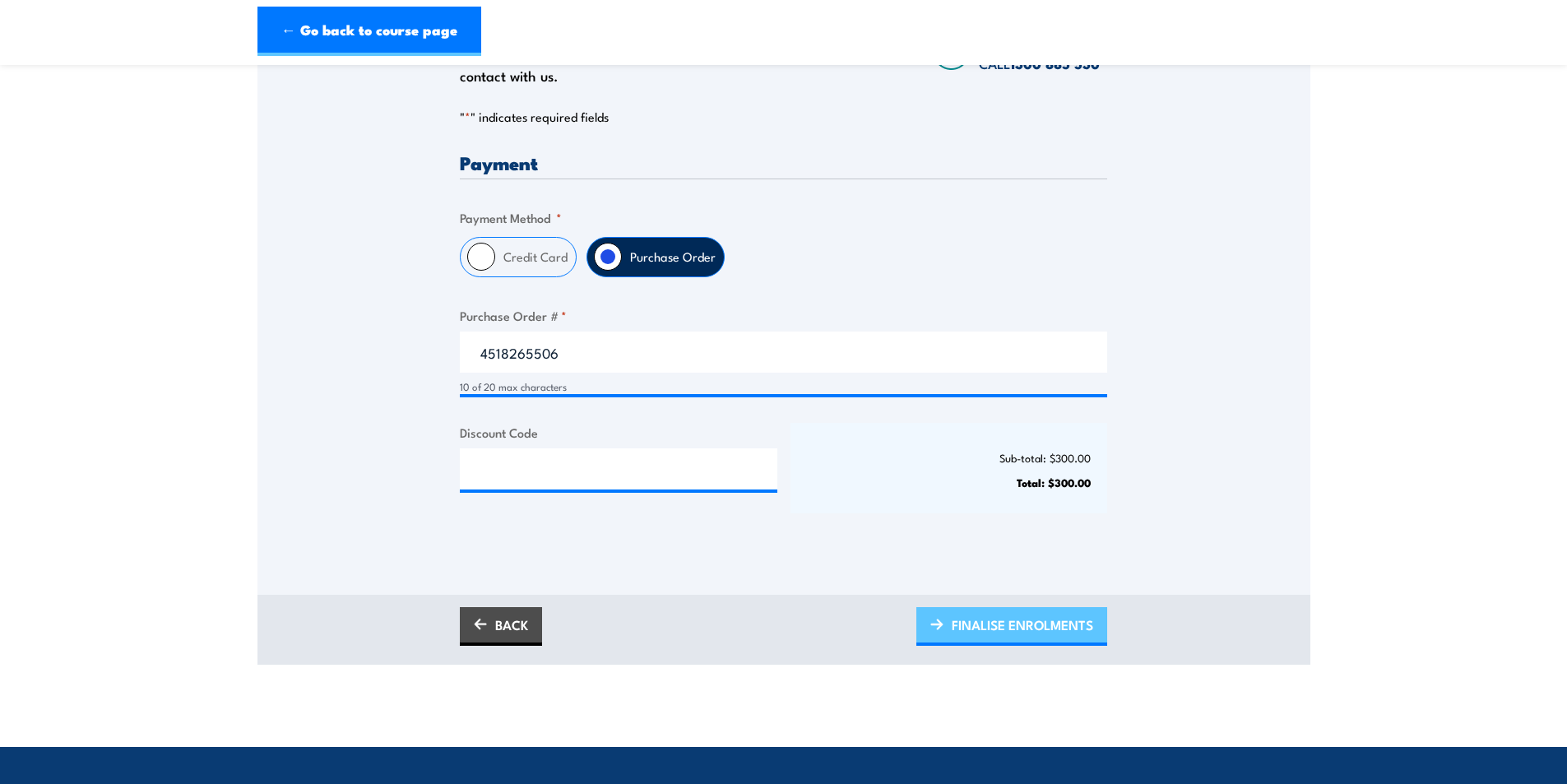
click at [1027, 622] on span "FINALISE ENROLMENTS" at bounding box center [1022, 624] width 141 height 44
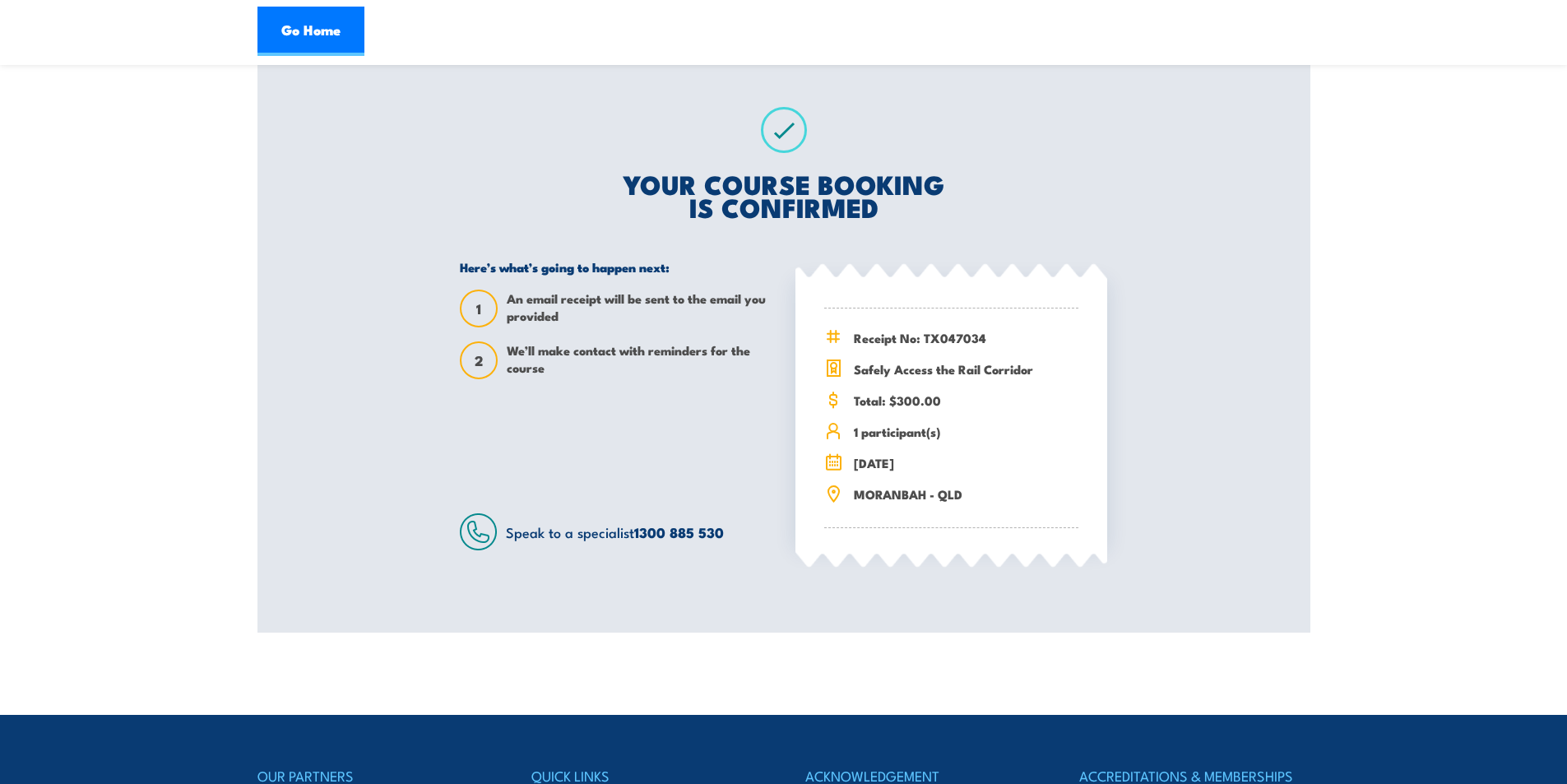
scroll to position [411, 0]
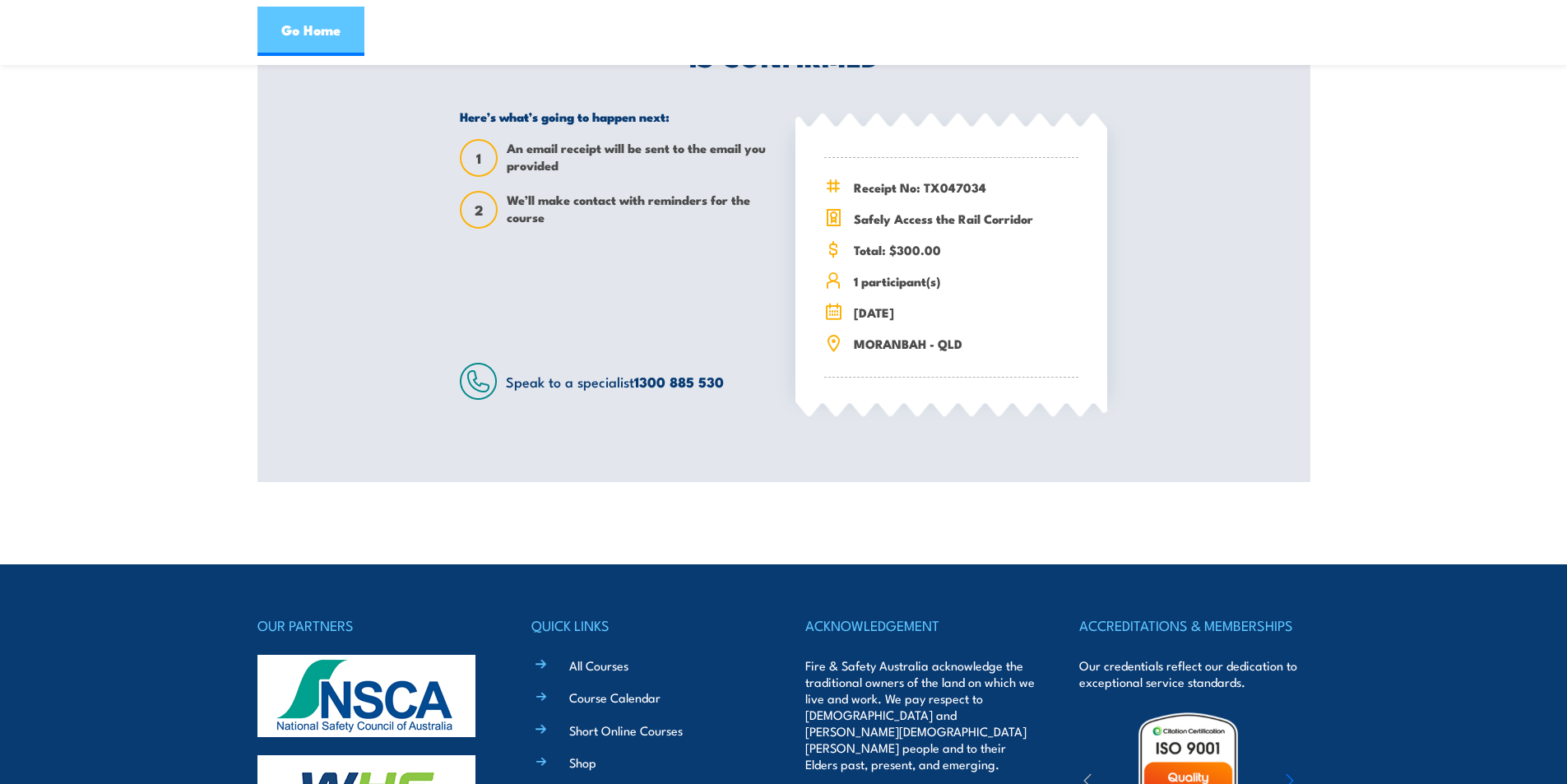
click at [333, 27] on link "Go Home" at bounding box center [311, 31] width 107 height 49
